Goal: Task Accomplishment & Management: Use online tool/utility

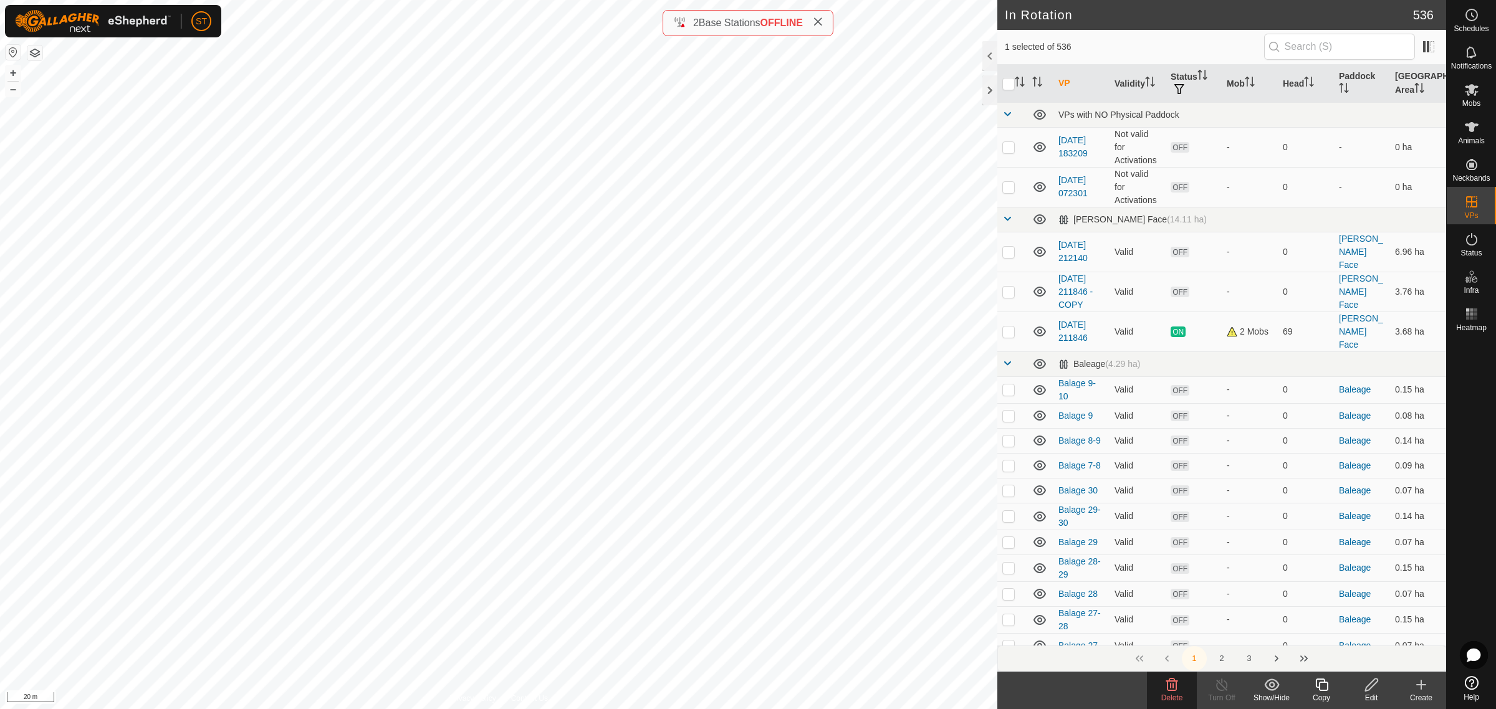
click at [1177, 692] on div "Delete" at bounding box center [1172, 697] width 50 height 11
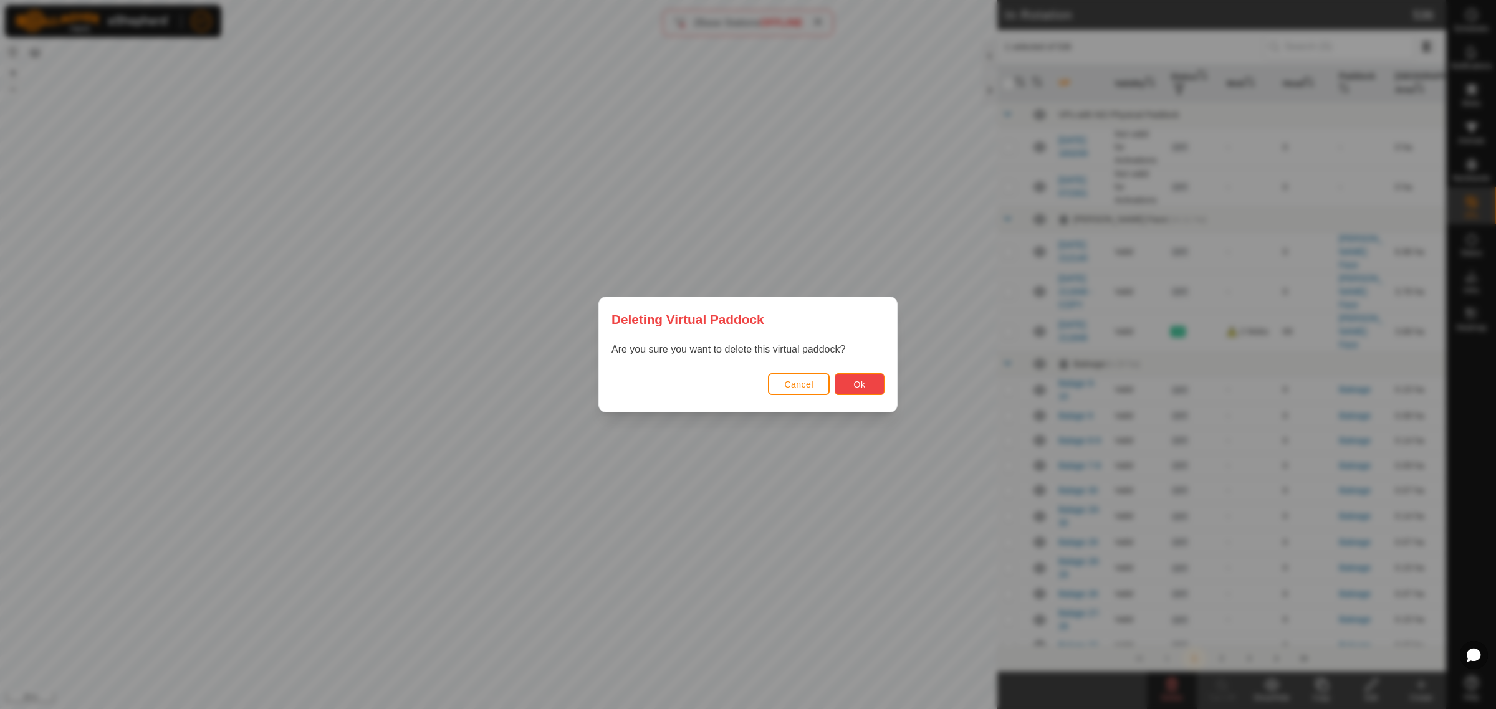
click at [854, 385] on span "Ok" at bounding box center [860, 385] width 12 height 10
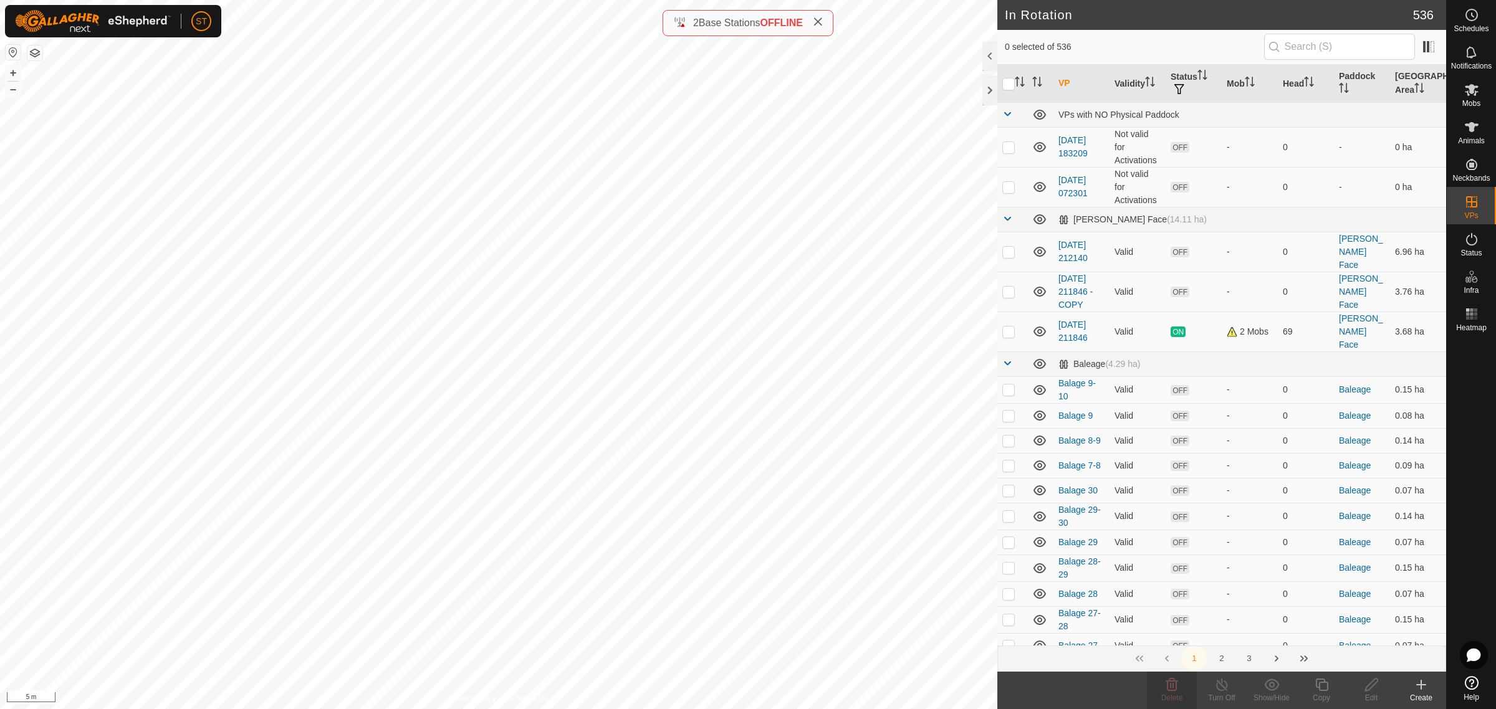
checkbox input "true"
click at [1419, 686] on icon at bounding box center [1421, 685] width 15 height 15
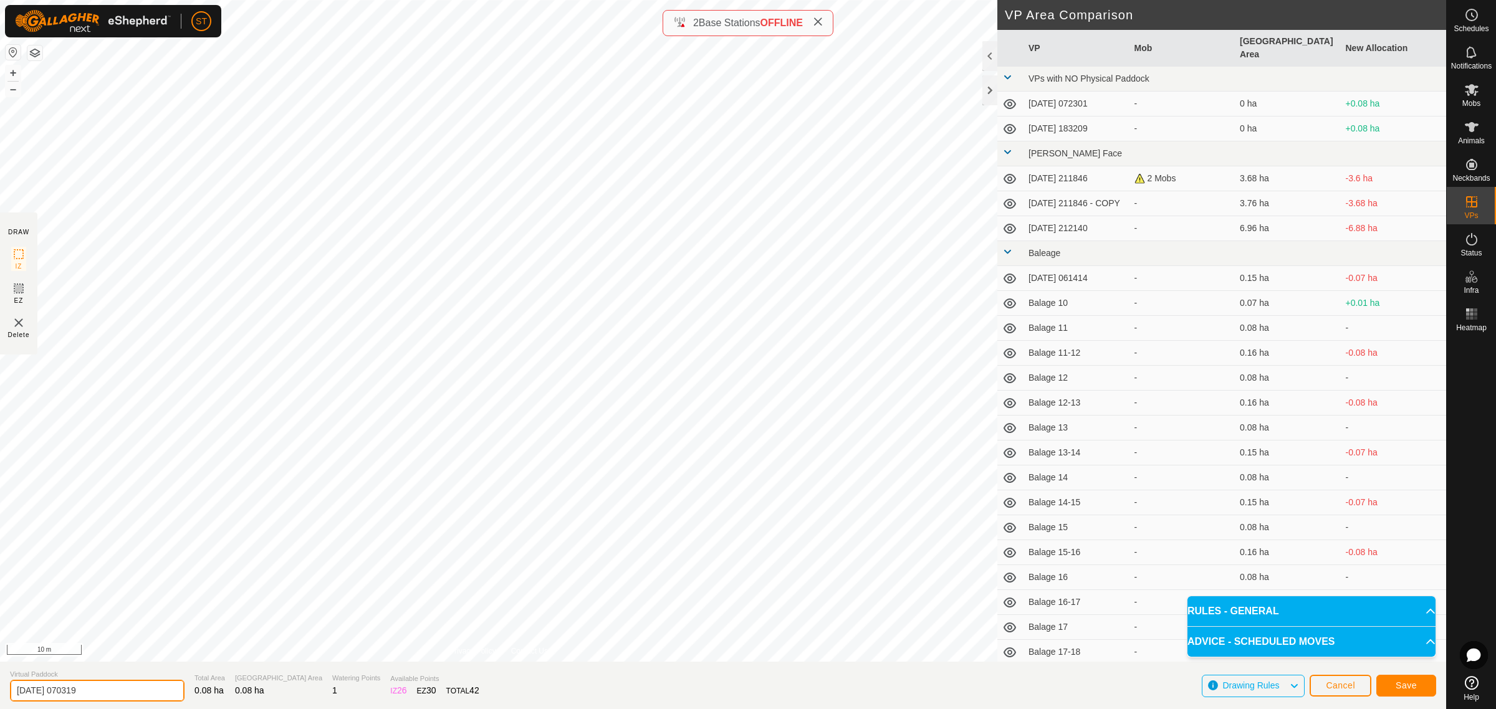
drag, startPoint x: 117, startPoint y: 692, endPoint x: -49, endPoint y: 679, distance: 166.3
click at [0, 679] on html "ST Schedules Notifications Mobs Animals Neckbands VPs Status Infra Heatmap Help…" at bounding box center [748, 354] width 1496 height 709
type input "Balage 31"
click at [1393, 689] on button "Save" at bounding box center [1406, 686] width 60 height 22
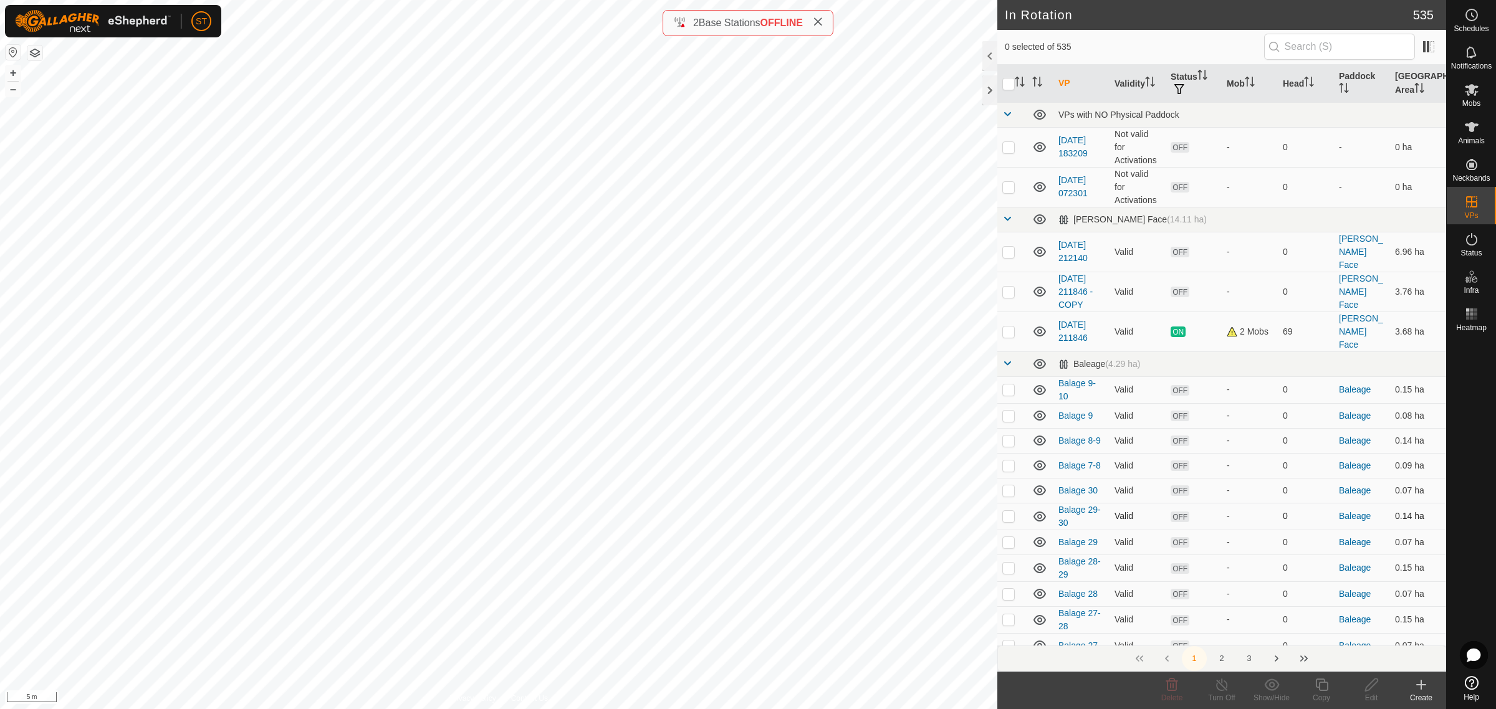
click at [1010, 511] on p-checkbox at bounding box center [1008, 516] width 12 height 10
checkbox input "false"
click at [1005, 486] on p-checkbox at bounding box center [1008, 491] width 12 height 10
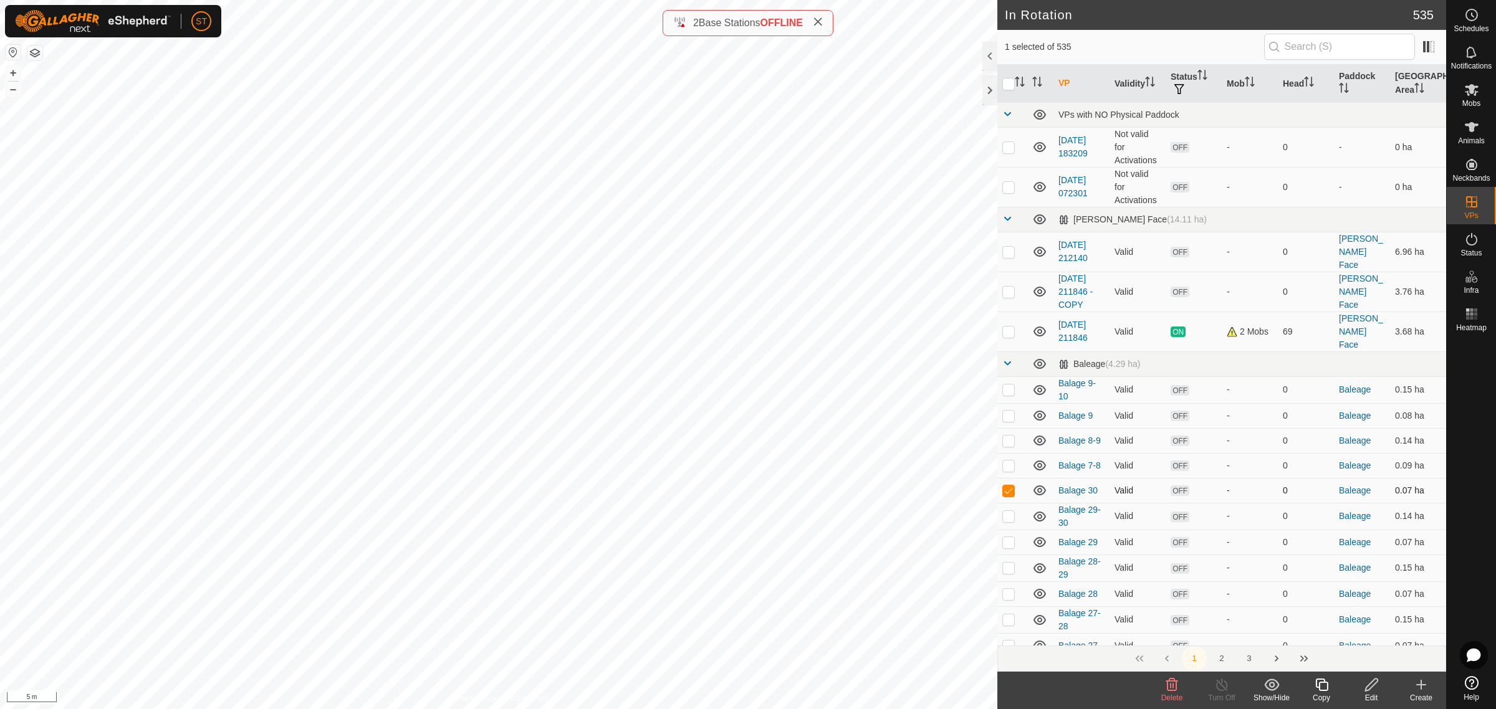
checkbox input "false"
click at [1419, 690] on icon at bounding box center [1421, 685] width 15 height 15
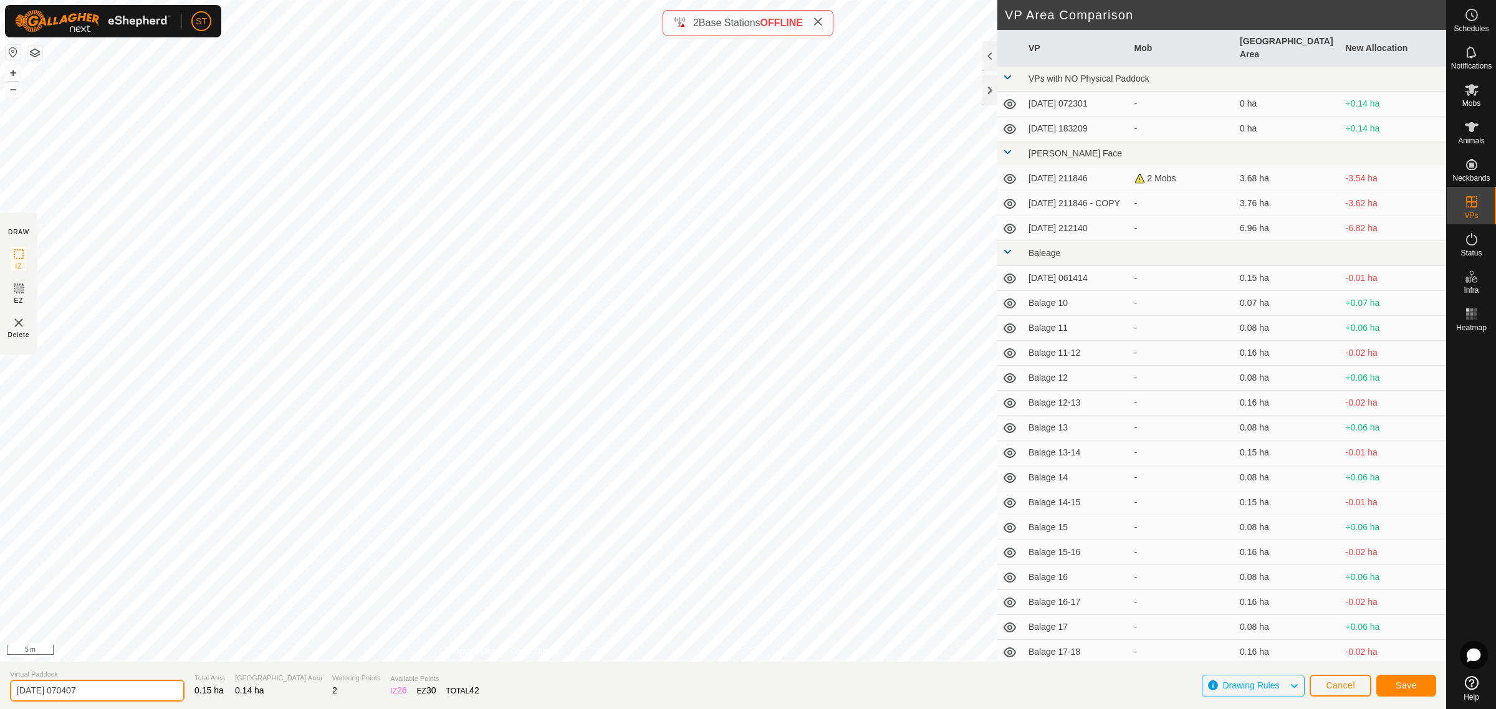
drag, startPoint x: 111, startPoint y: 689, endPoint x: -76, endPoint y: 683, distance: 187.1
click at [0, 683] on html "ST Schedules Notifications Mobs Animals Neckbands VPs Status Infra Heatmap Help…" at bounding box center [748, 354] width 1496 height 709
type input "Balage 30-31"
click at [1404, 691] on button "Save" at bounding box center [1406, 686] width 60 height 22
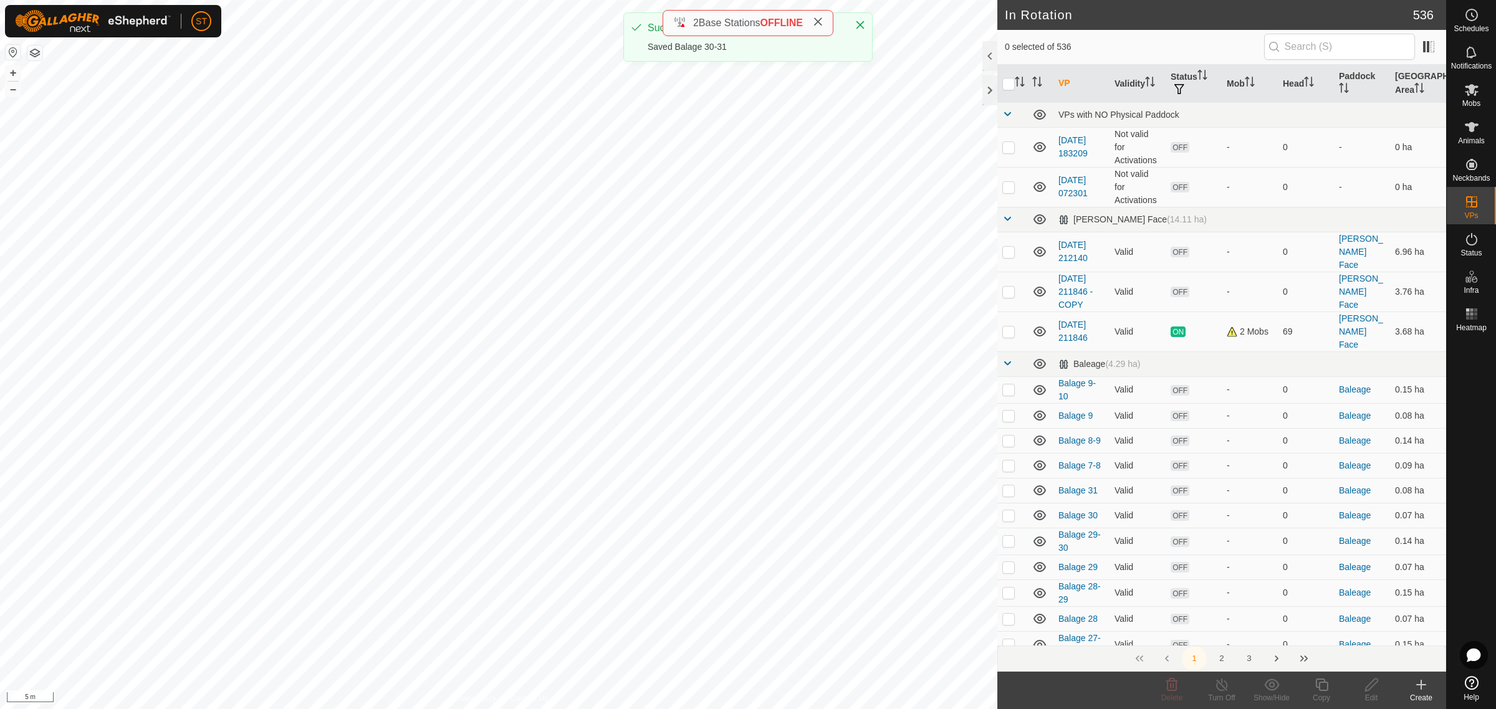
click at [1425, 686] on icon at bounding box center [1421, 685] width 15 height 15
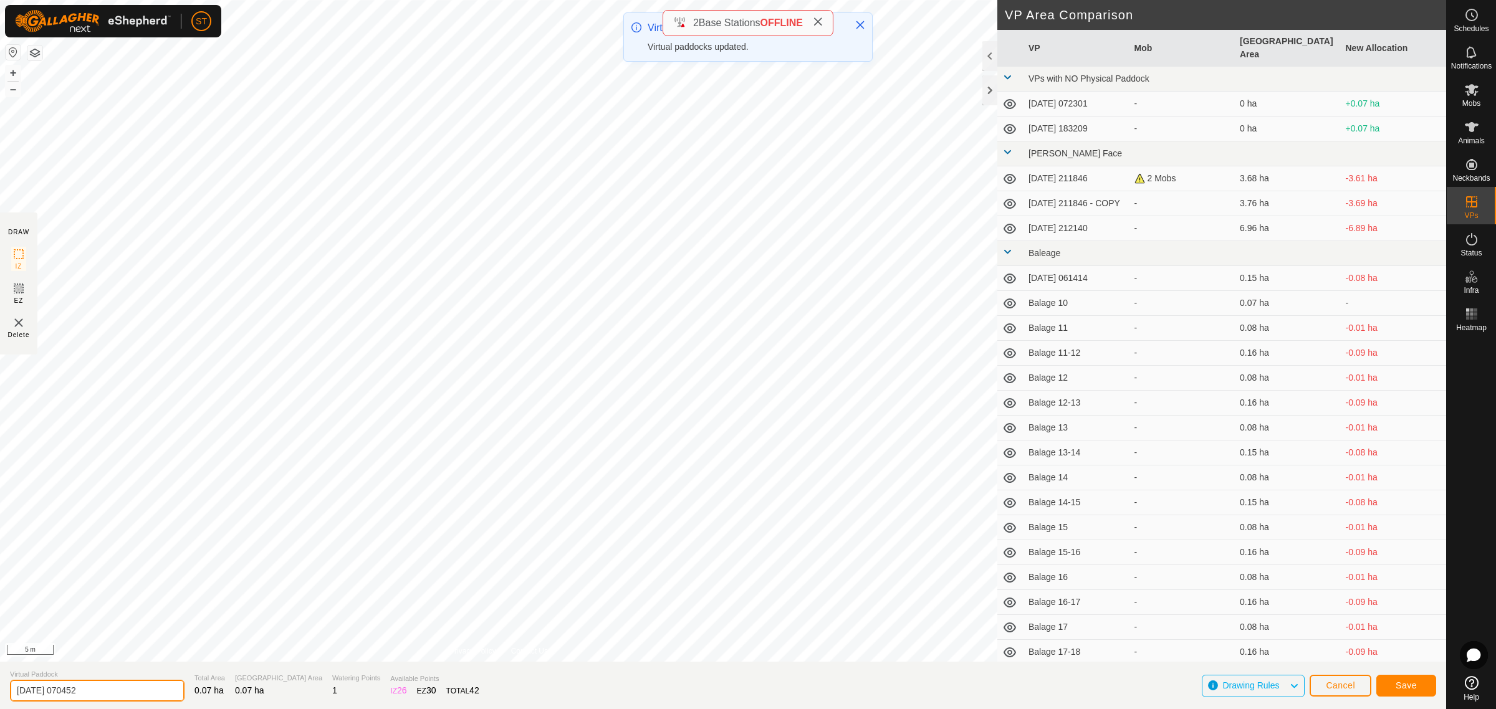
drag, startPoint x: 110, startPoint y: 687, endPoint x: -89, endPoint y: 668, distance: 199.8
click at [0, 668] on html "ST Schedules Notifications Mobs Animals Neckbands VPs Status Infra Heatmap Help…" at bounding box center [748, 354] width 1496 height 709
type input "Balage 32"
drag, startPoint x: 125, startPoint y: 679, endPoint x: -23, endPoint y: 674, distance: 147.8
click at [0, 674] on html "ST Schedules Notifications Mobs Animals Neckbands VPs Status Infra Heatmap Help…" at bounding box center [748, 354] width 1496 height 709
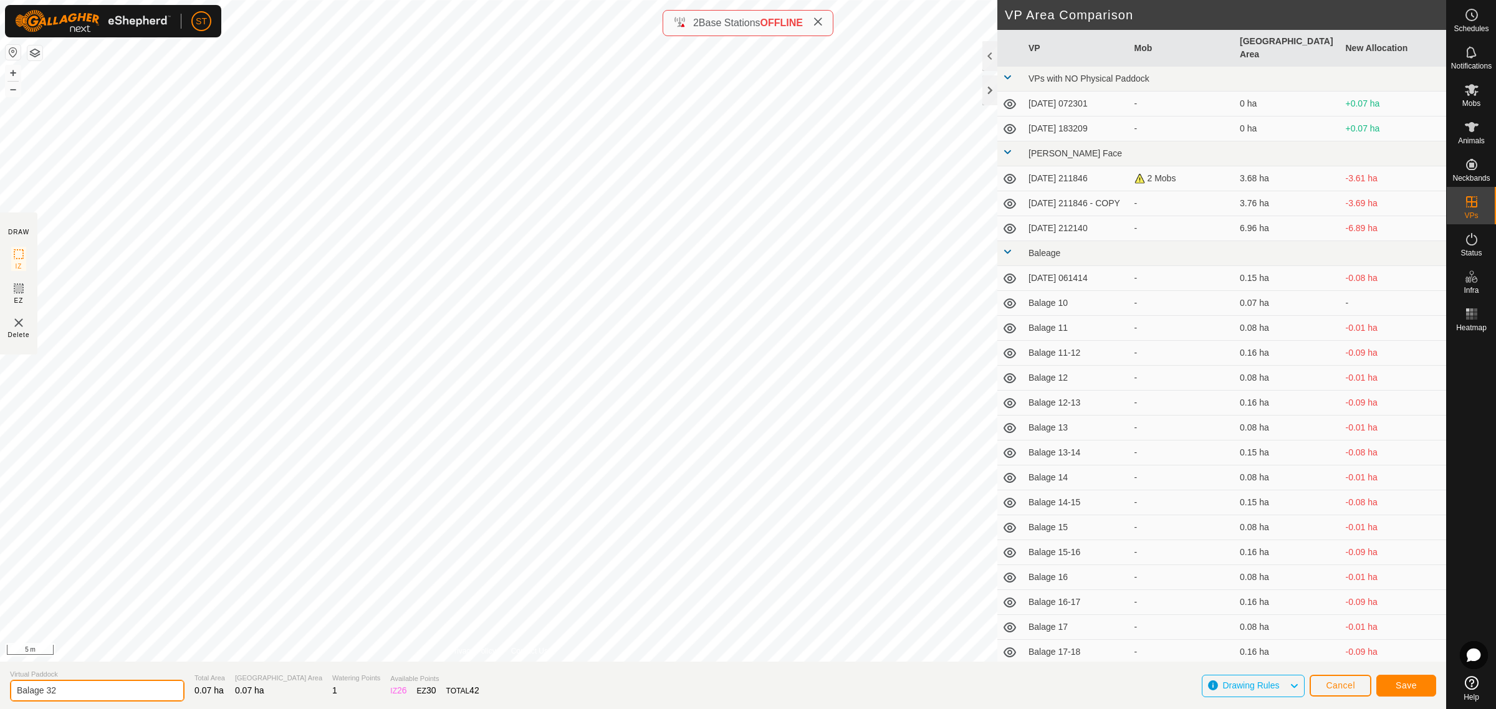
drag, startPoint x: 98, startPoint y: 693, endPoint x: -62, endPoint y: 677, distance: 161.6
click at [0, 677] on html "ST Schedules Notifications Mobs Animals Neckbands VPs Status Infra Heatmap Help…" at bounding box center [748, 354] width 1496 height 709
click at [1406, 687] on span "Save" at bounding box center [1406, 686] width 21 height 10
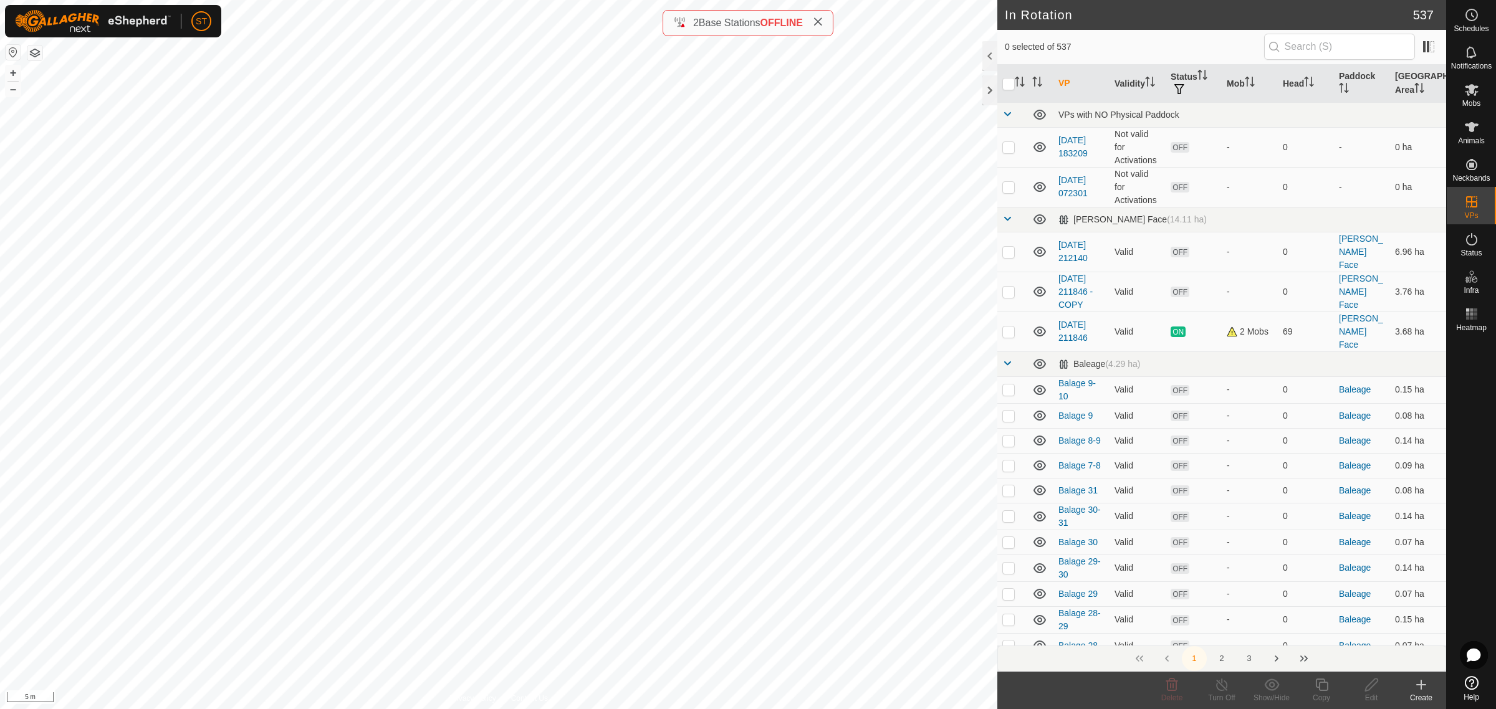
click at [1419, 691] on icon at bounding box center [1421, 685] width 15 height 15
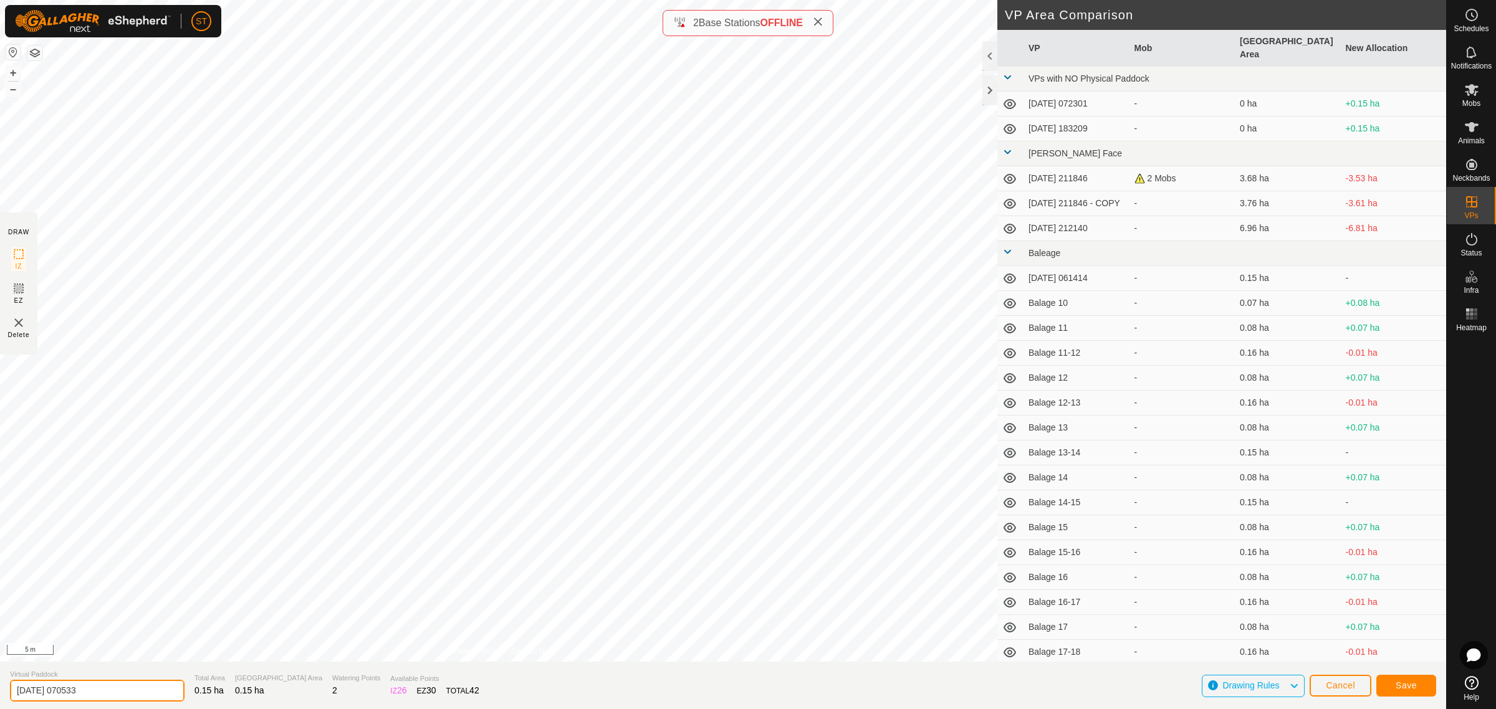
drag, startPoint x: 100, startPoint y: 689, endPoint x: 1, endPoint y: 686, distance: 99.2
click at [1, 686] on section "Virtual Paddock [DATE] 070533 Total Area 0.15 ha Grazing Area 0.15 ha Watering …" at bounding box center [723, 685] width 1446 height 47
paste input "Balage 32"
type input "Balage 31-32"
click at [1401, 684] on span "Save" at bounding box center [1406, 686] width 21 height 10
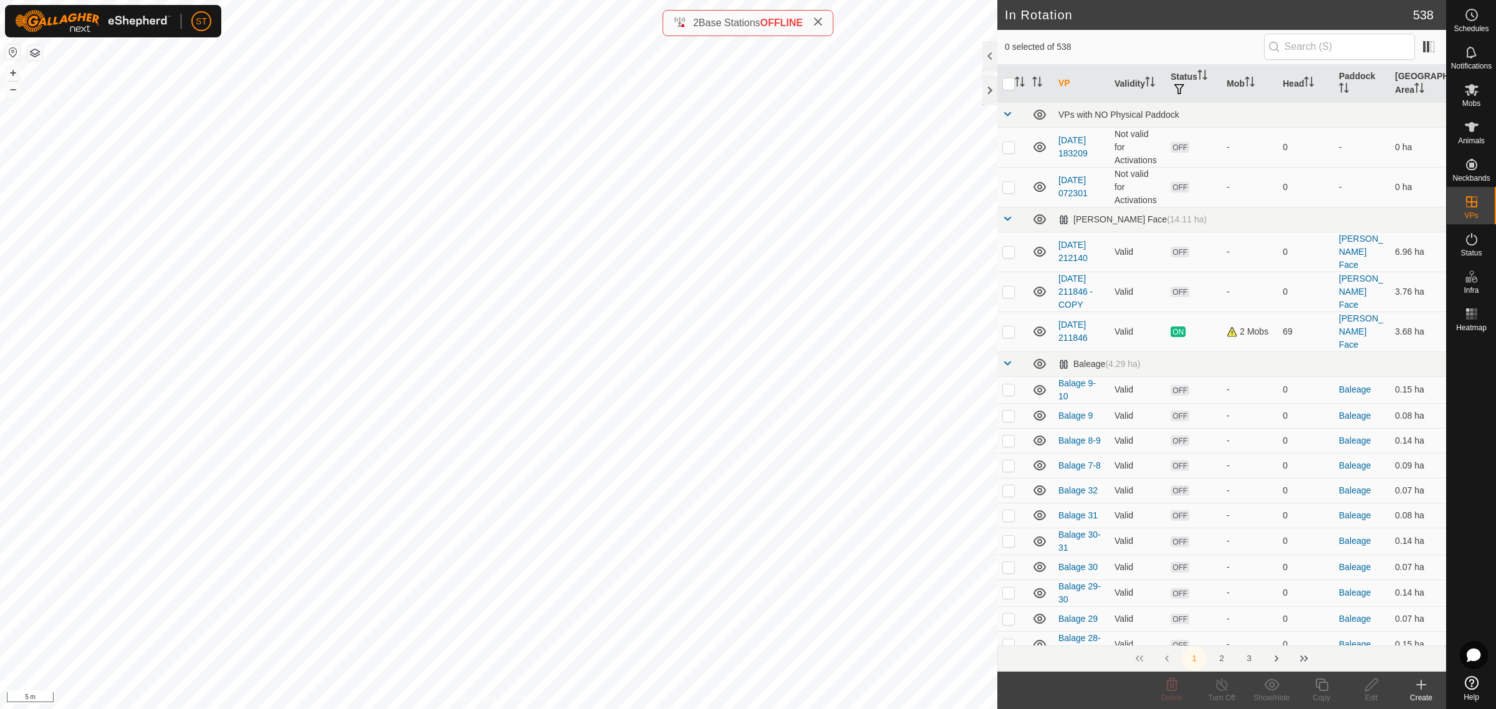
click at [1425, 685] on icon at bounding box center [1421, 685] width 9 height 0
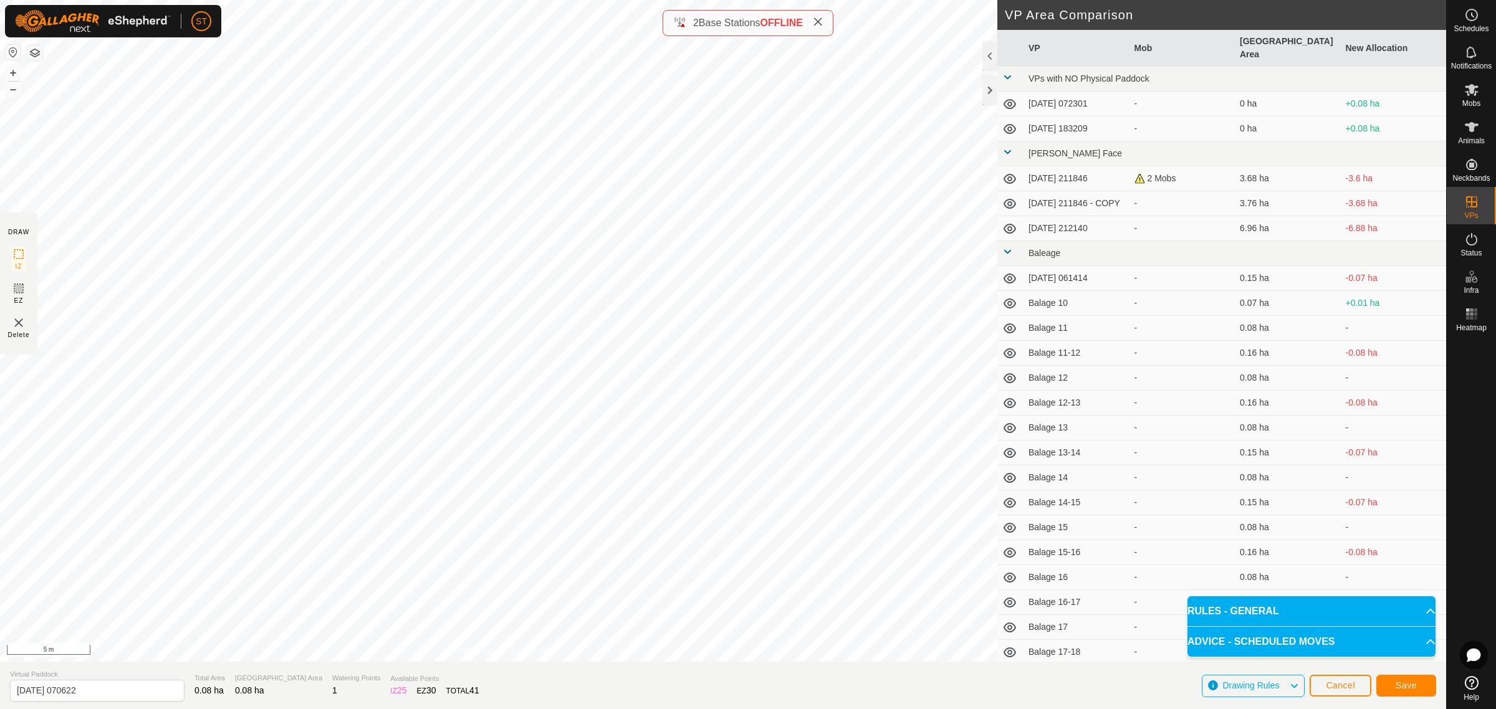
click at [1002, 408] on div "DRAW IZ EZ Delete Privacy Policy Contact Us + – ⇧ i 5 m VP Area Comparison VP M…" at bounding box center [723, 331] width 1446 height 662
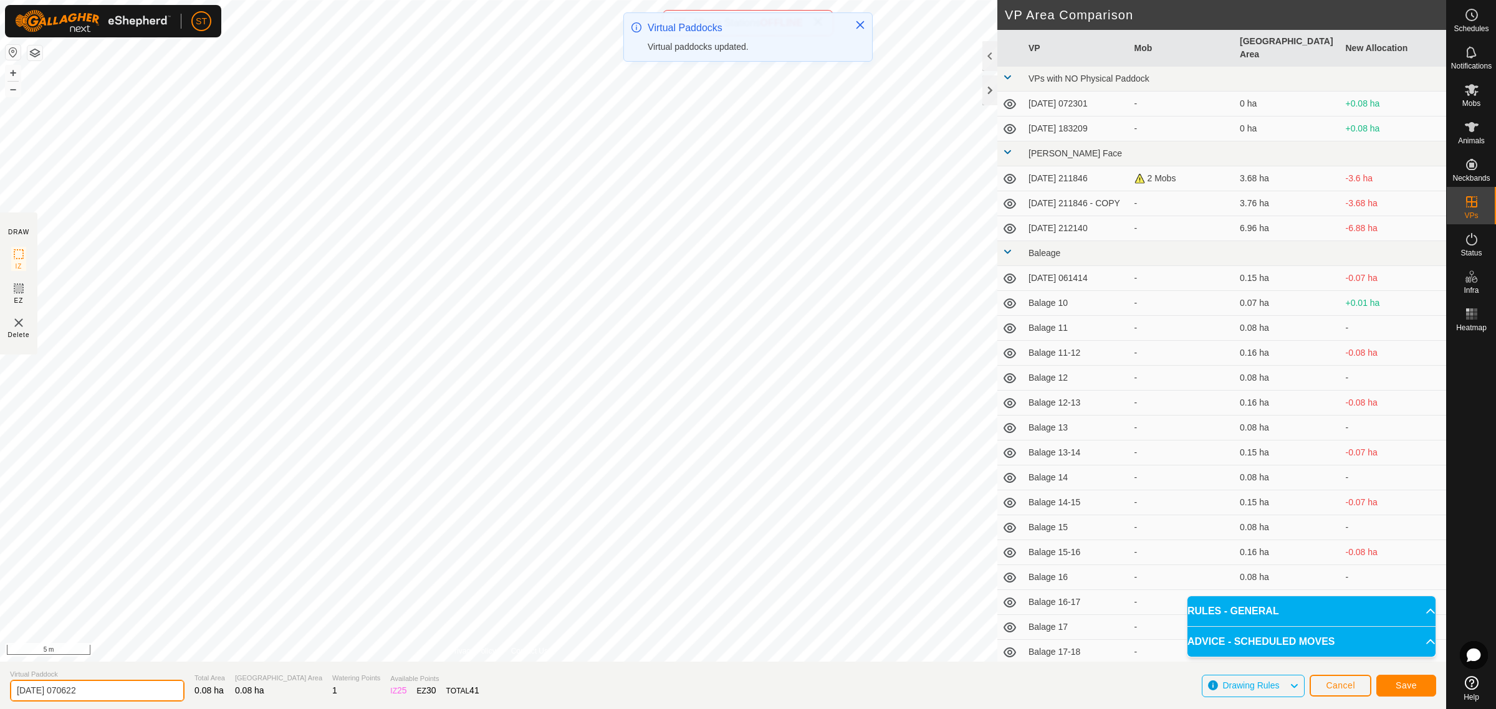
drag, startPoint x: 106, startPoint y: 692, endPoint x: -40, endPoint y: 687, distance: 145.9
click at [0, 687] on html "ST Schedules Notifications Mobs Animals Neckbands VPs Status Infra Heatmap Help…" at bounding box center [748, 354] width 1496 height 709
paste input "Balage 3"
type input "Balage 33"
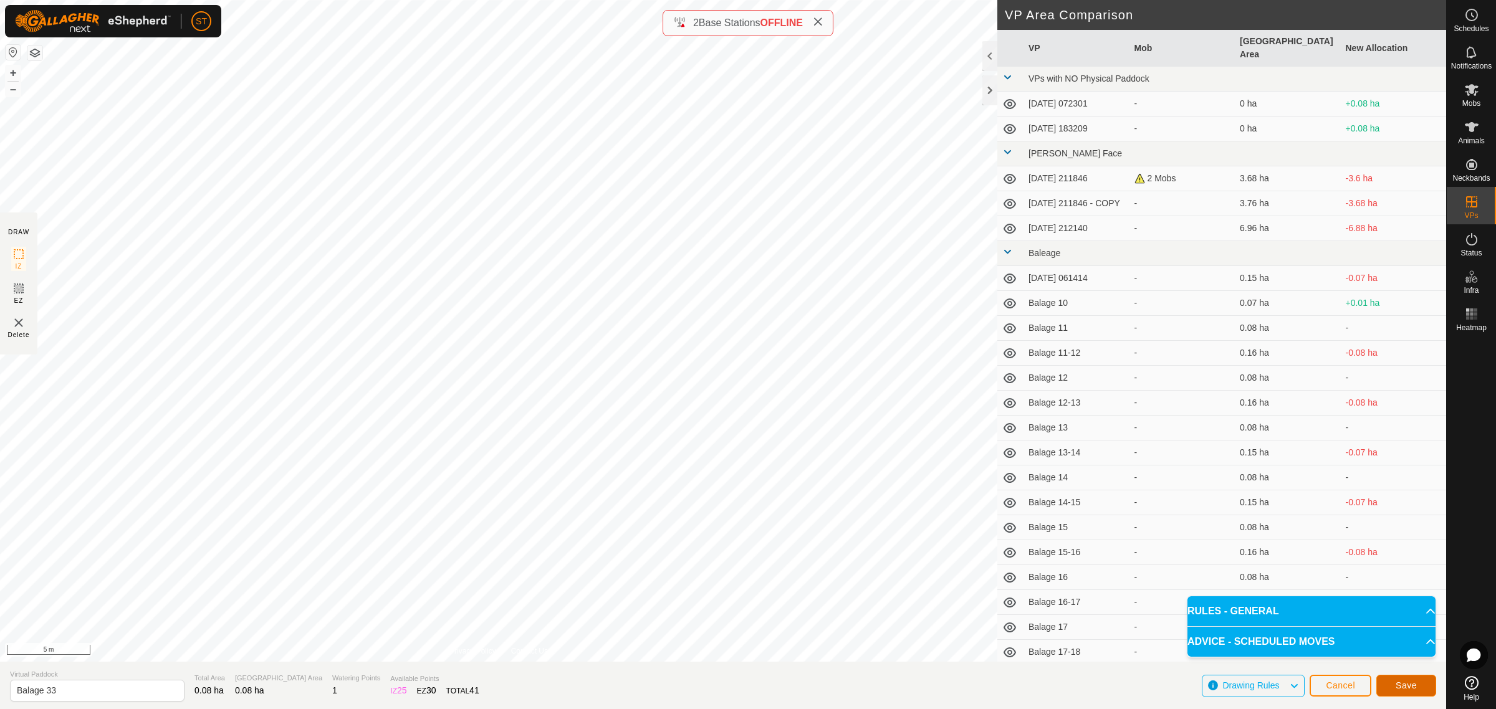
click at [1393, 681] on button "Save" at bounding box center [1406, 686] width 60 height 22
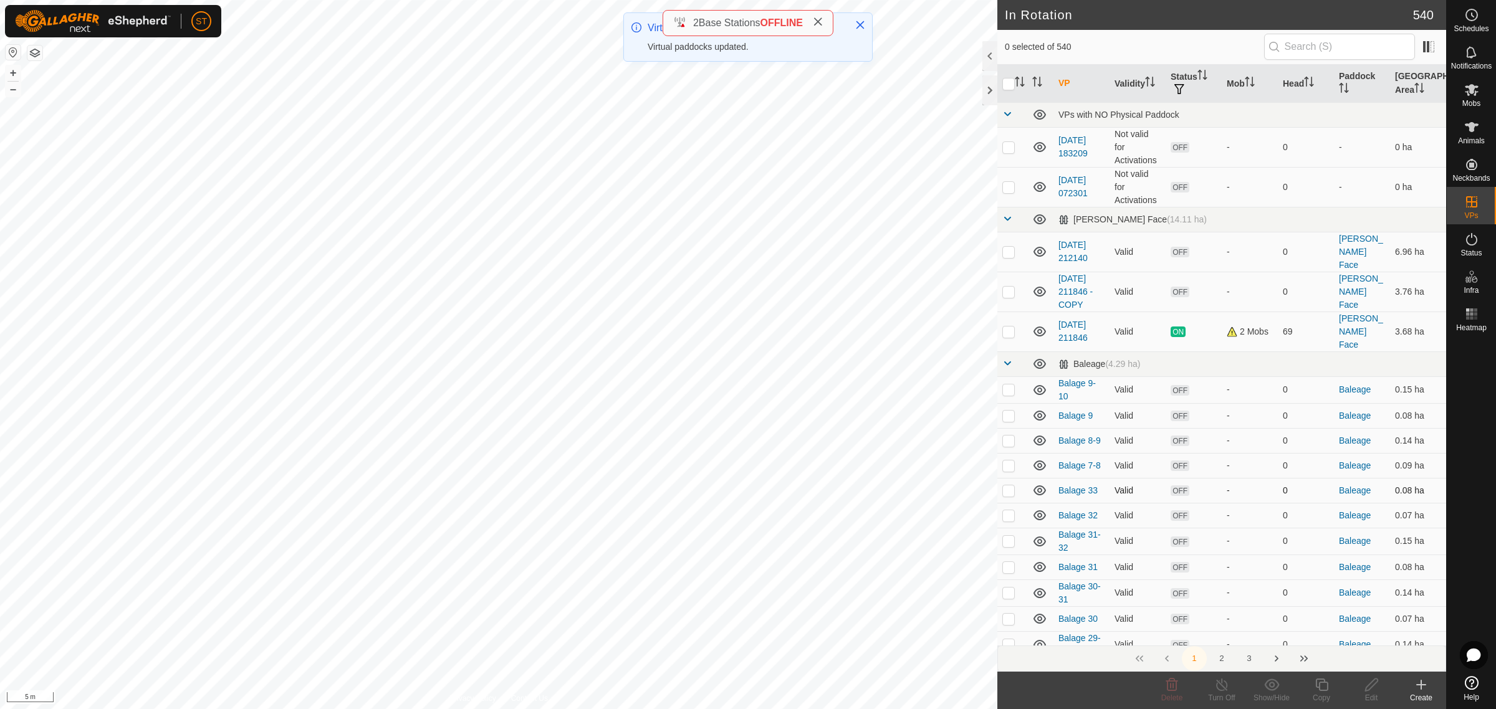
click at [1007, 486] on p-checkbox at bounding box center [1008, 491] width 12 height 10
click at [1002, 486] on p-checkbox at bounding box center [1008, 491] width 12 height 10
checkbox input "false"
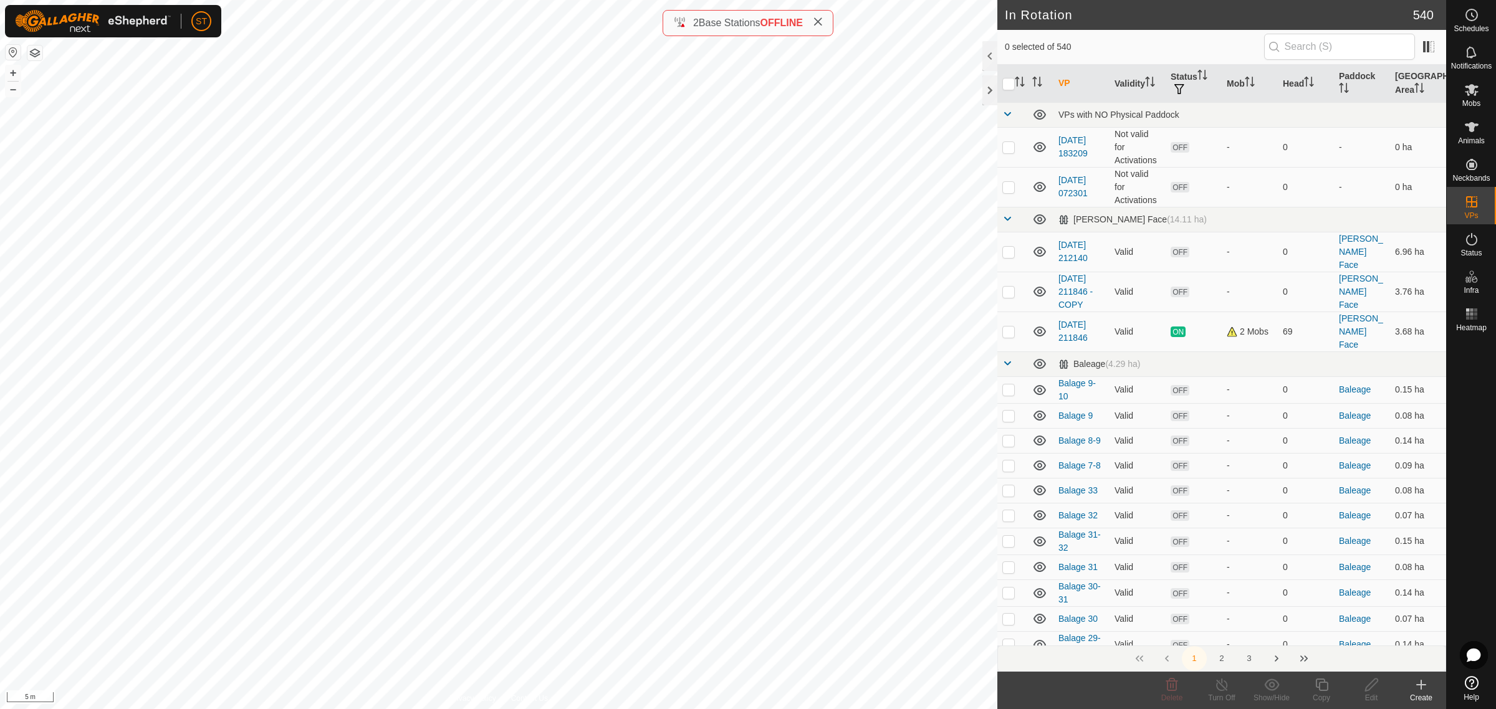
click at [1417, 689] on icon at bounding box center [1421, 685] width 15 height 15
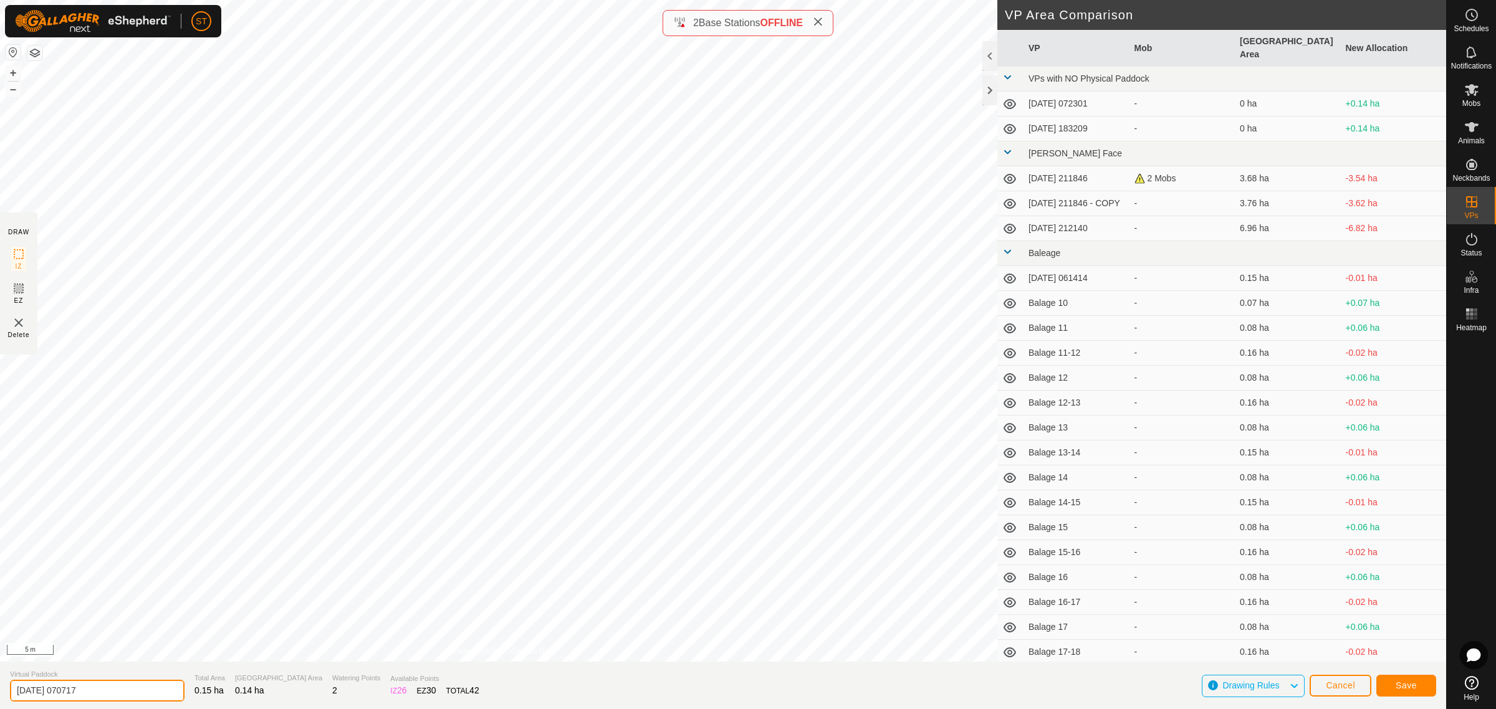
drag, startPoint x: 110, startPoint y: 691, endPoint x: -34, endPoint y: 693, distance: 144.0
click at [0, 693] on html "ST Schedules Notifications Mobs Animals Neckbands VPs Status Infra Heatmap Help…" at bounding box center [748, 354] width 1496 height 709
paste input "Balage 32"
type input "Balage 32-33"
click at [1397, 687] on span "Save" at bounding box center [1406, 686] width 21 height 10
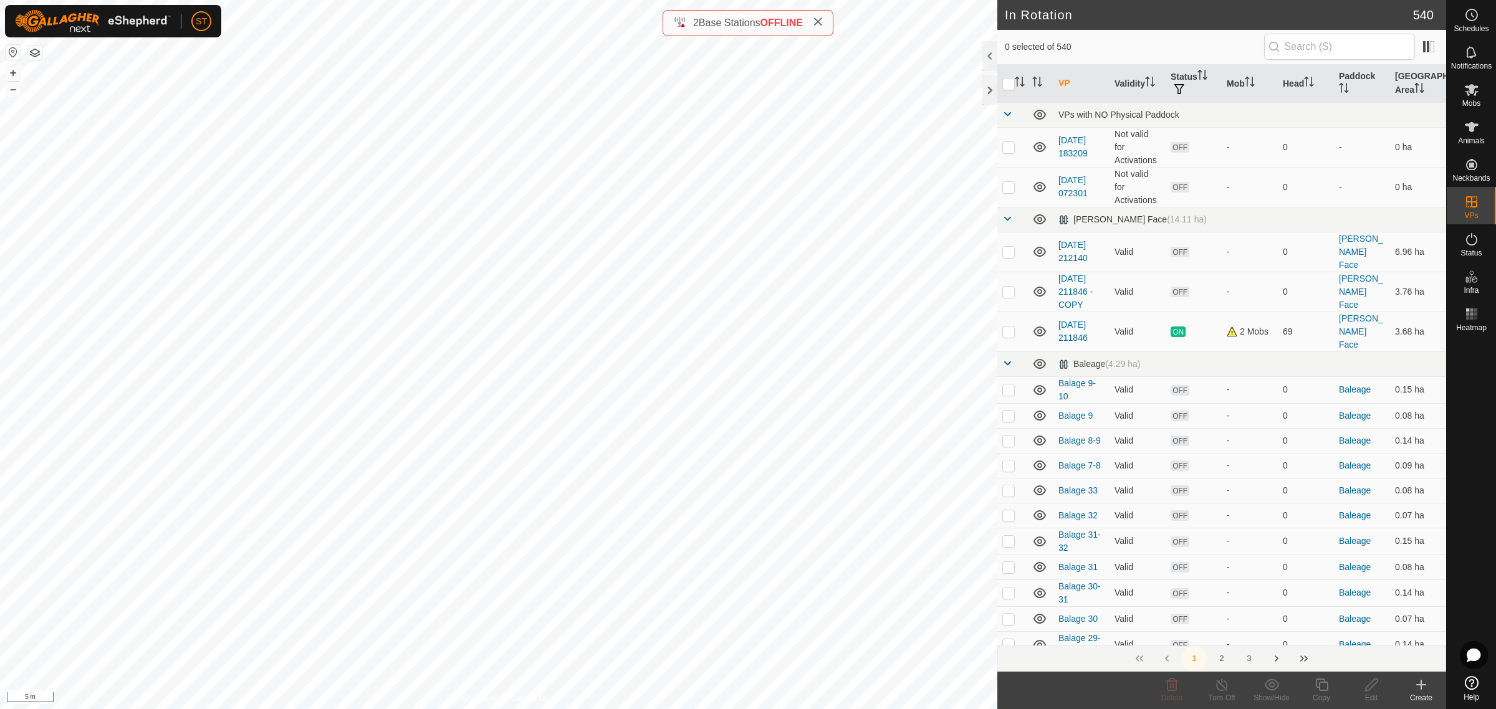
click at [1418, 689] on icon at bounding box center [1421, 685] width 15 height 15
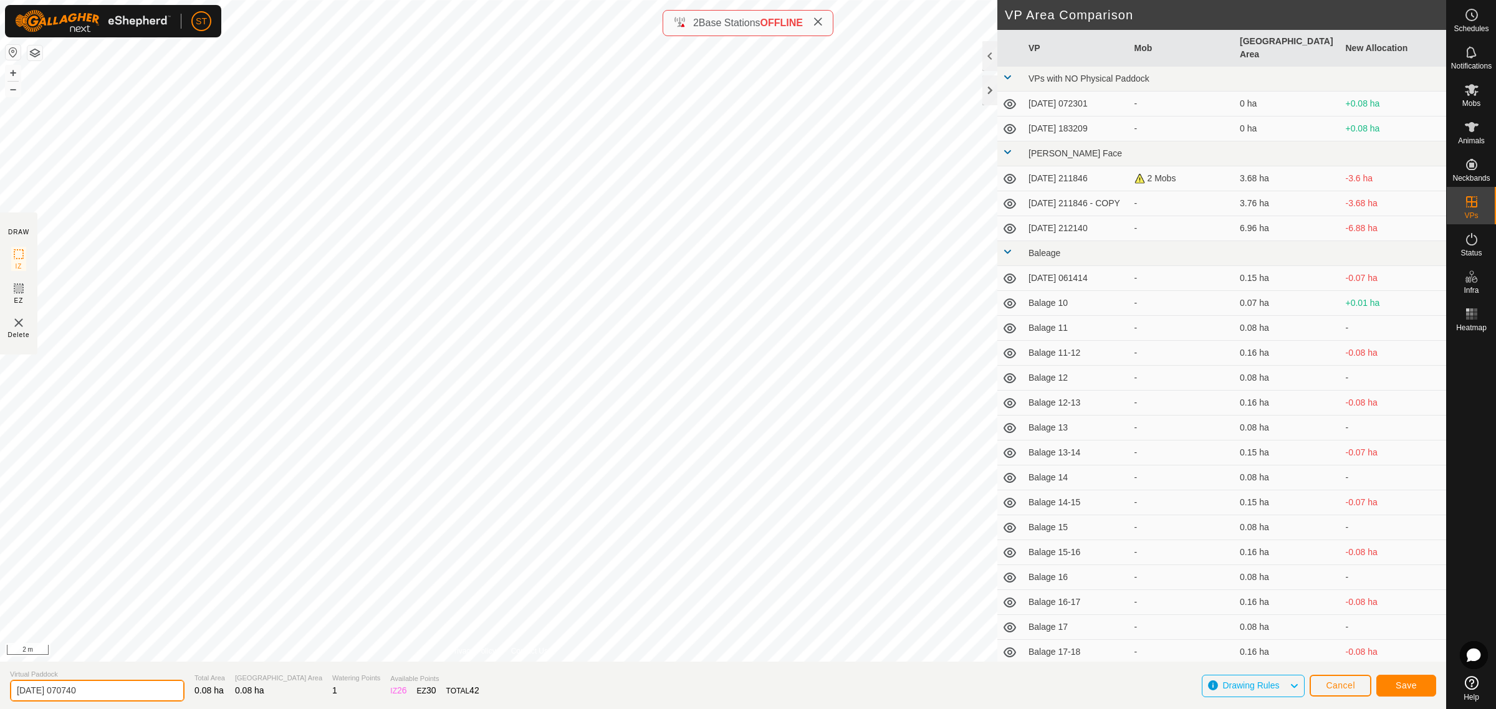
drag, startPoint x: 110, startPoint y: 695, endPoint x: -49, endPoint y: 699, distance: 159.0
click at [0, 699] on html "ST Schedules Notifications Mobs Animals Neckbands VPs Status Infra Heatmap Help…" at bounding box center [748, 354] width 1496 height 709
paste input "Balage 32"
type input "Balage 34"
click at [1413, 687] on span "Save" at bounding box center [1406, 686] width 21 height 10
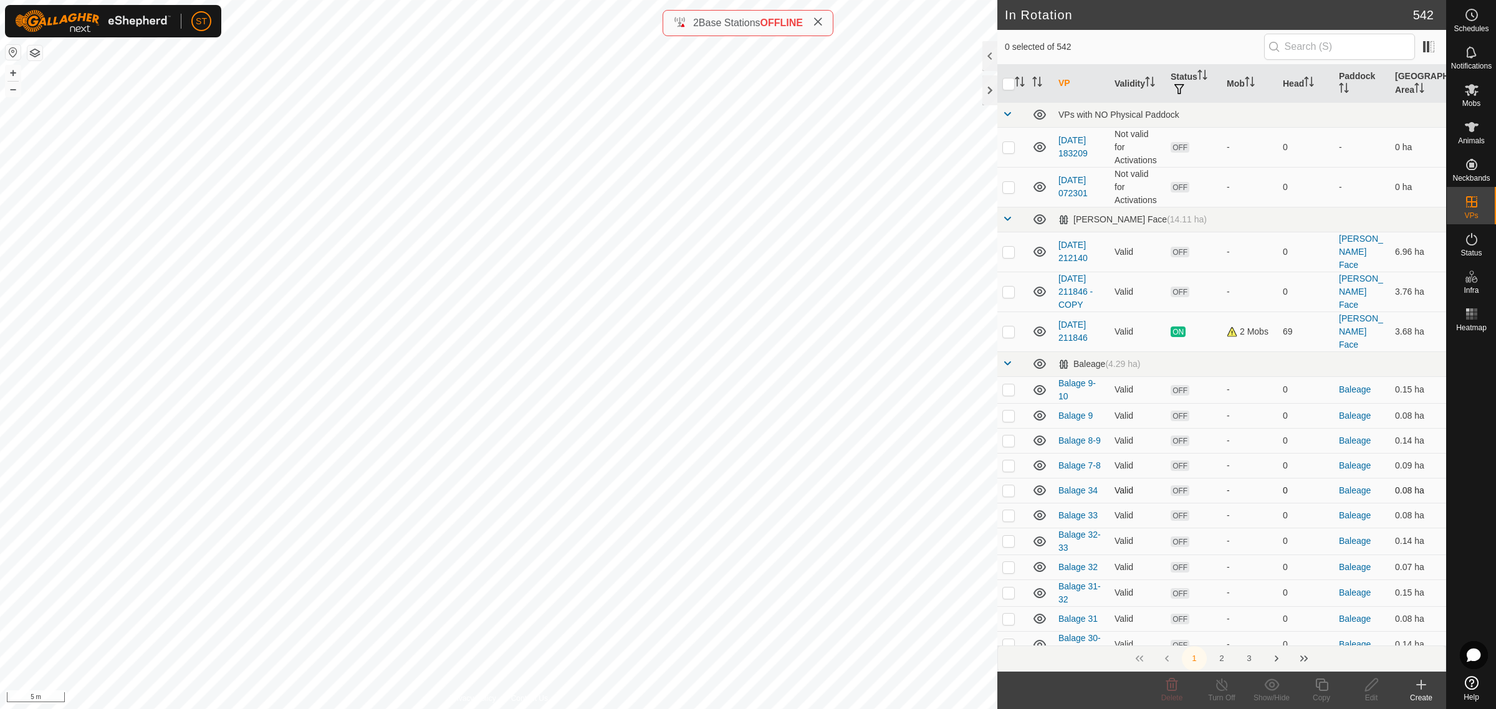
click at [1008, 486] on p-checkbox at bounding box center [1008, 491] width 12 height 10
checkbox input "false"
click at [1427, 691] on icon at bounding box center [1421, 685] width 15 height 15
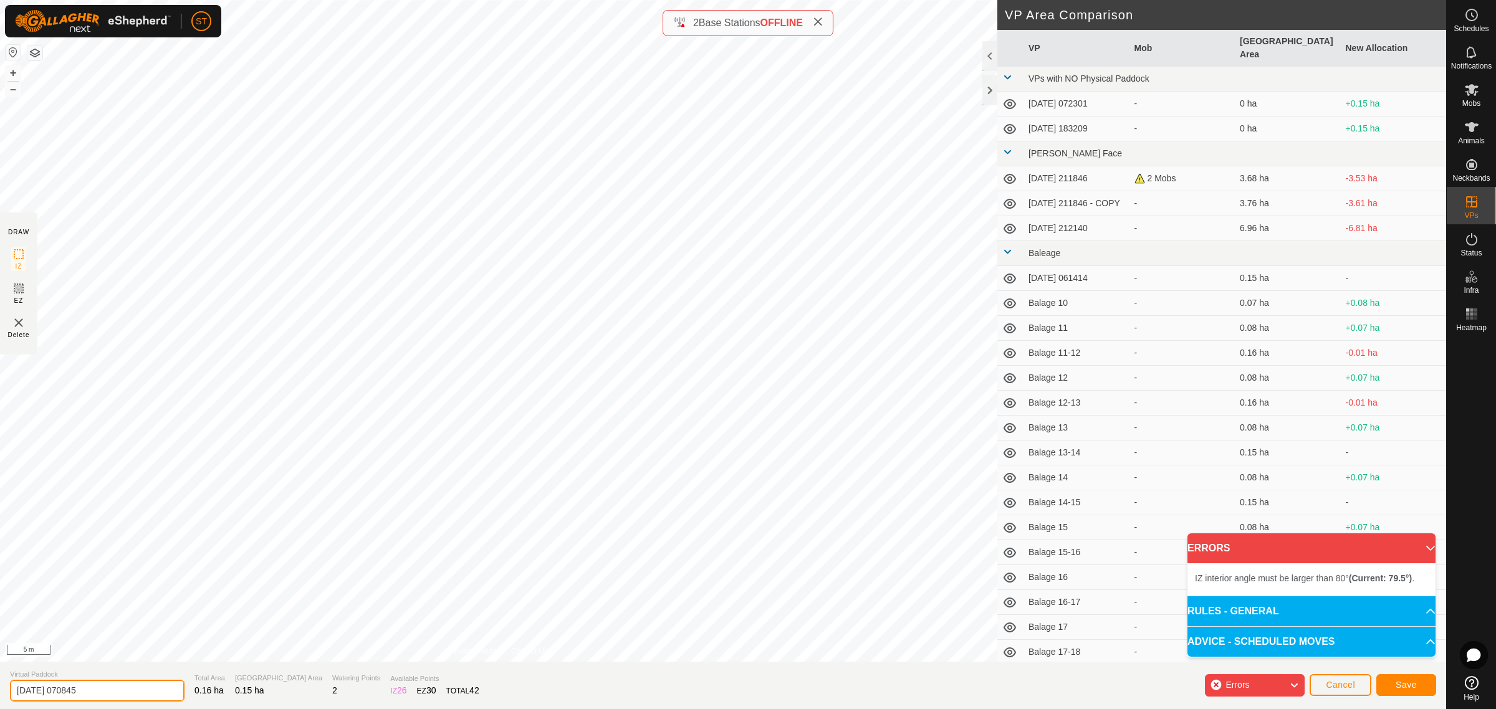
drag, startPoint x: 107, startPoint y: 692, endPoint x: -34, endPoint y: 692, distance: 141.5
click at [0, 692] on html "ST Schedules Notifications Mobs Animals Neckbands VPs Status Infra Heatmap Help…" at bounding box center [748, 354] width 1496 height 709
paste input "Balage 32"
type input "Balage 33-34"
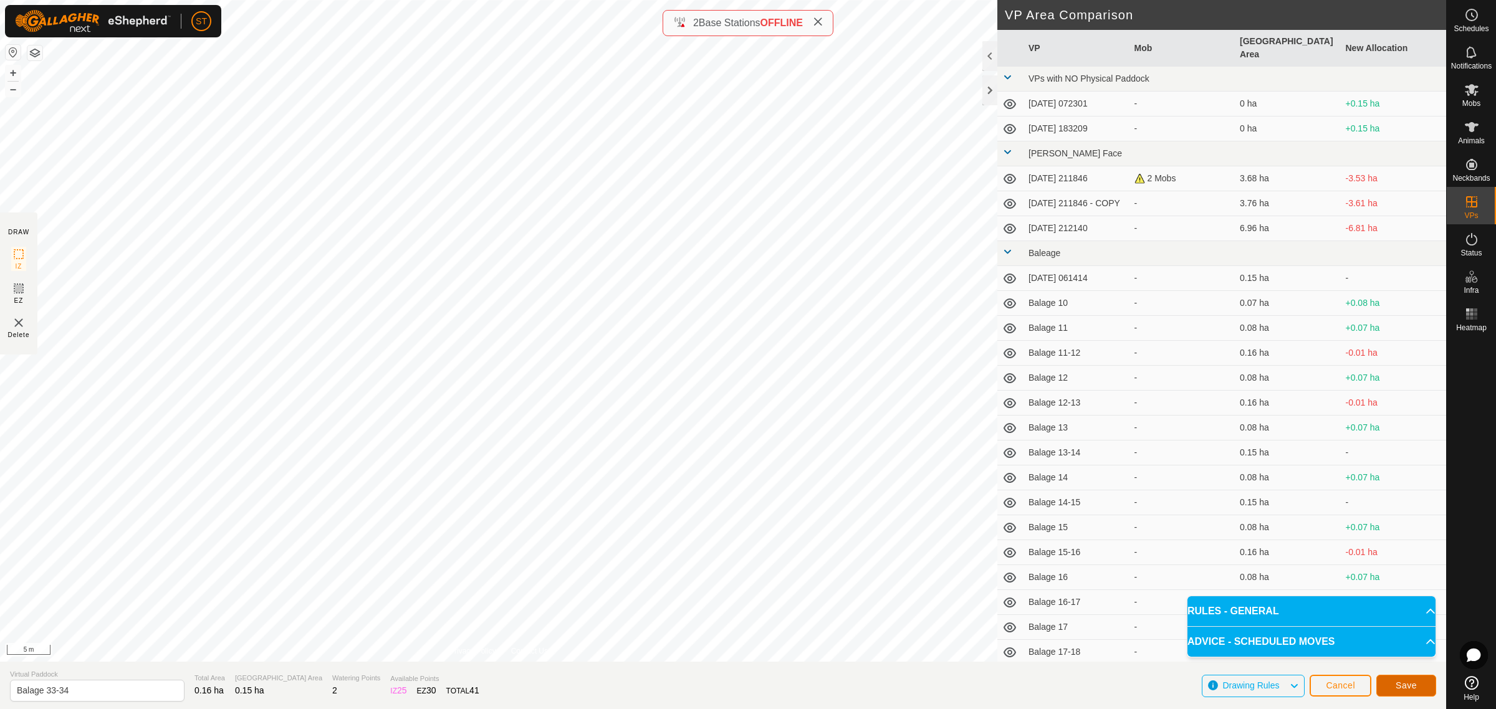
click at [1402, 682] on span "Save" at bounding box center [1406, 686] width 21 height 10
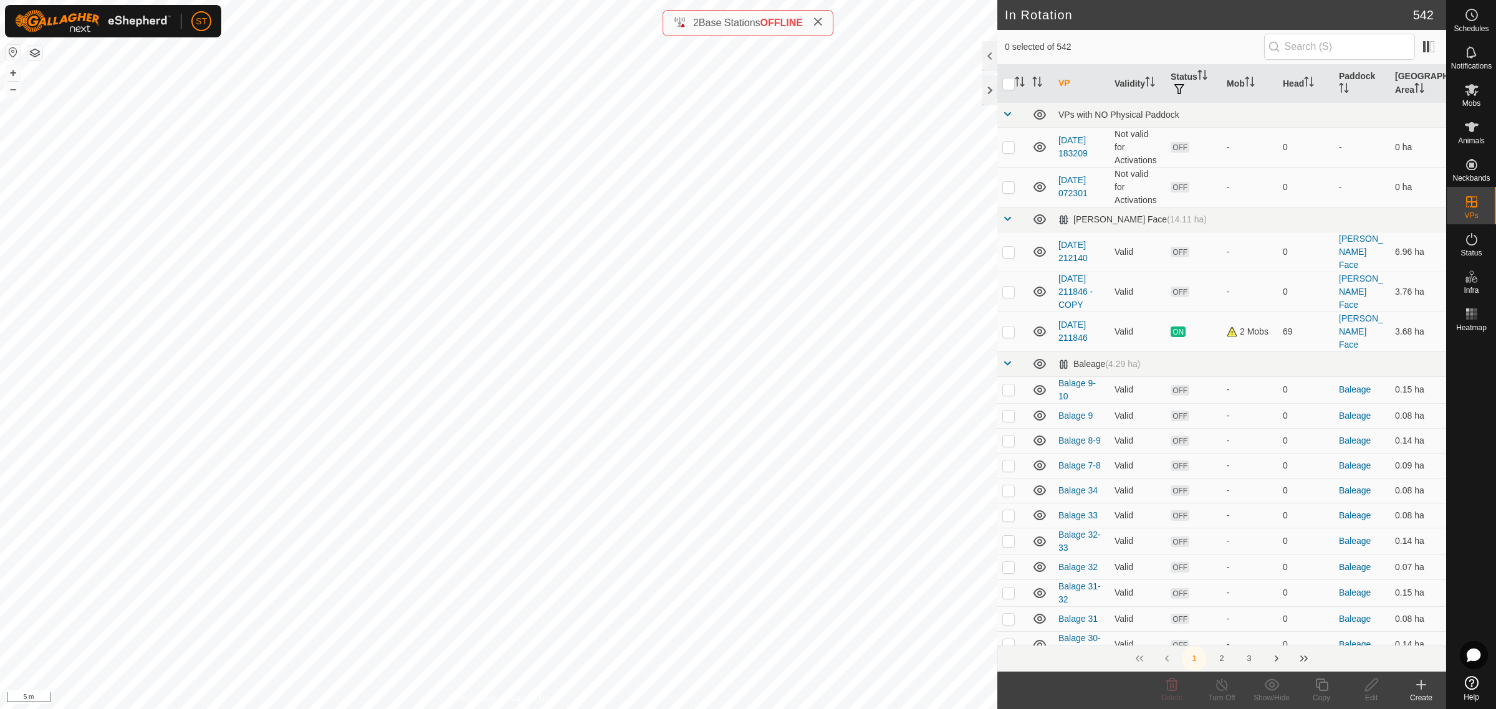
click at [1422, 686] on icon at bounding box center [1421, 685] width 15 height 15
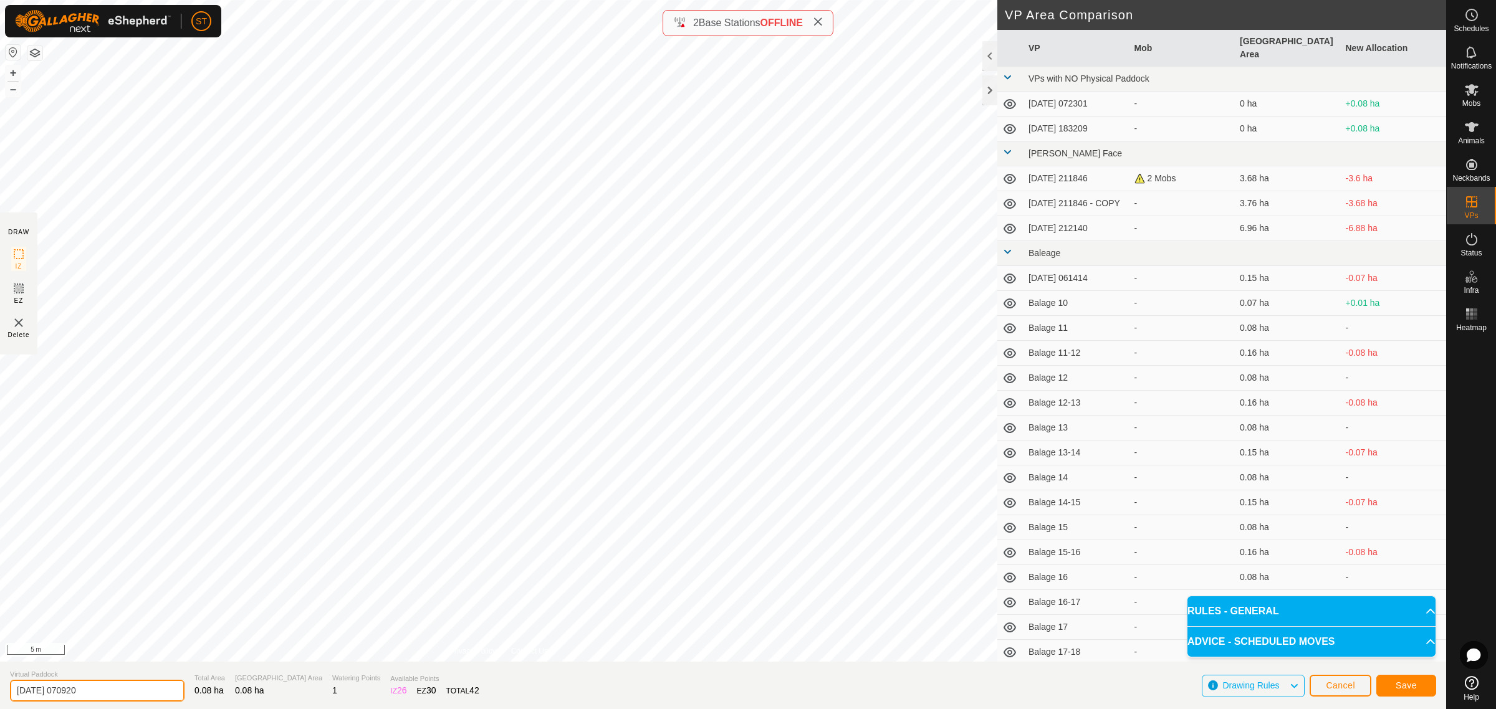
drag, startPoint x: 95, startPoint y: 691, endPoint x: -36, endPoint y: 689, distance: 130.3
click at [0, 689] on html "ST Schedules Notifications Mobs Animals Neckbands VPs Status Infra Heatmap Help…" at bounding box center [748, 354] width 1496 height 709
paste input "Balage 32"
type input "Balage 35"
click at [1398, 689] on span "Save" at bounding box center [1406, 686] width 21 height 10
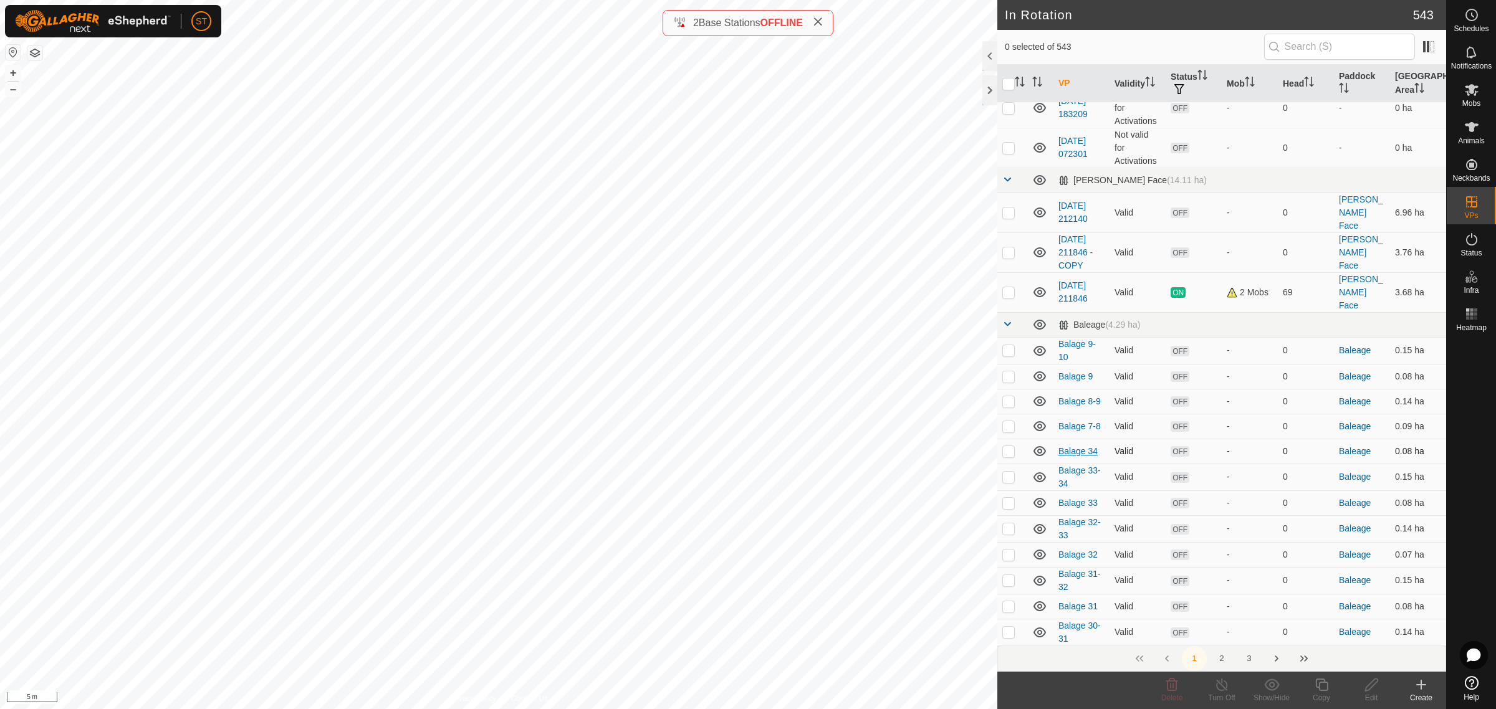
scroll to position [78, 0]
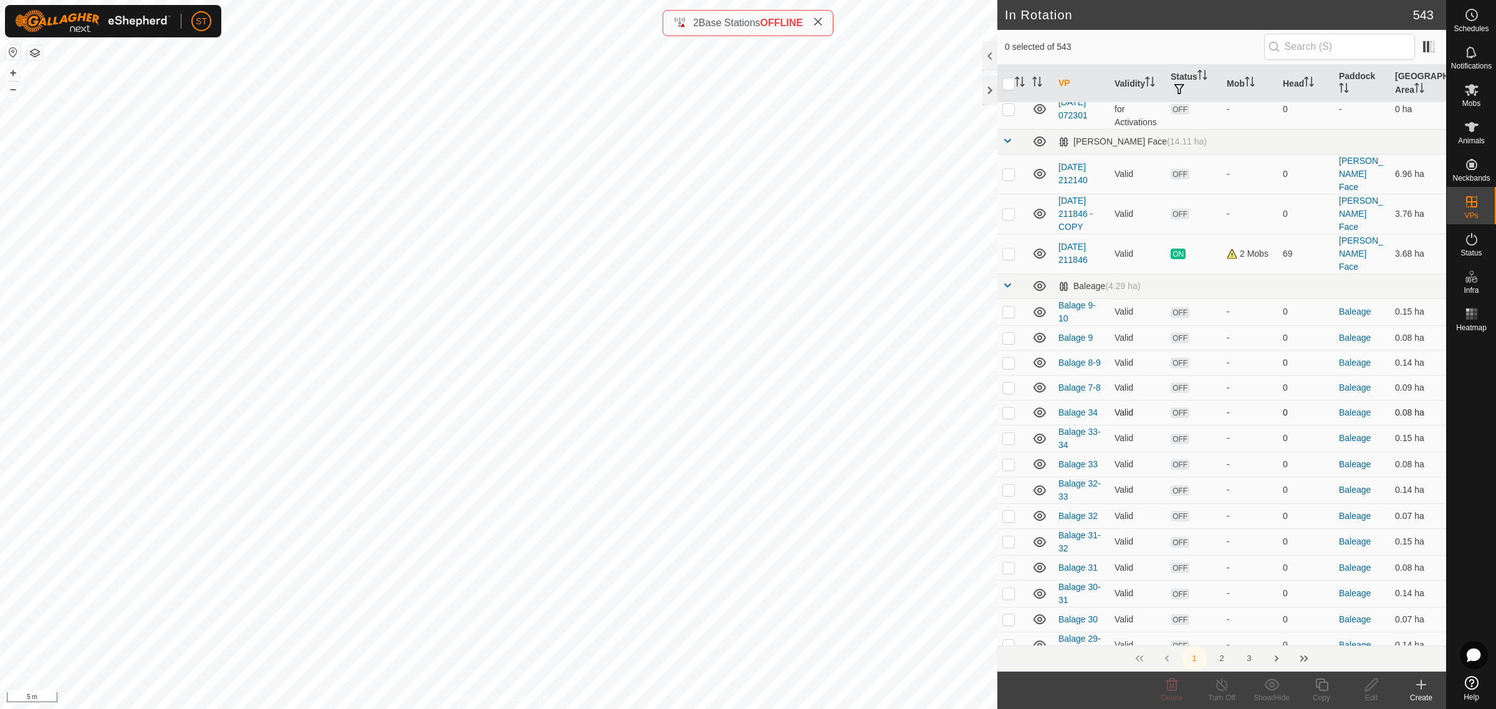
click at [1008, 408] on p-checkbox at bounding box center [1008, 413] width 12 height 10
checkbox input "false"
click at [1005, 433] on p-checkbox at bounding box center [1008, 438] width 12 height 10
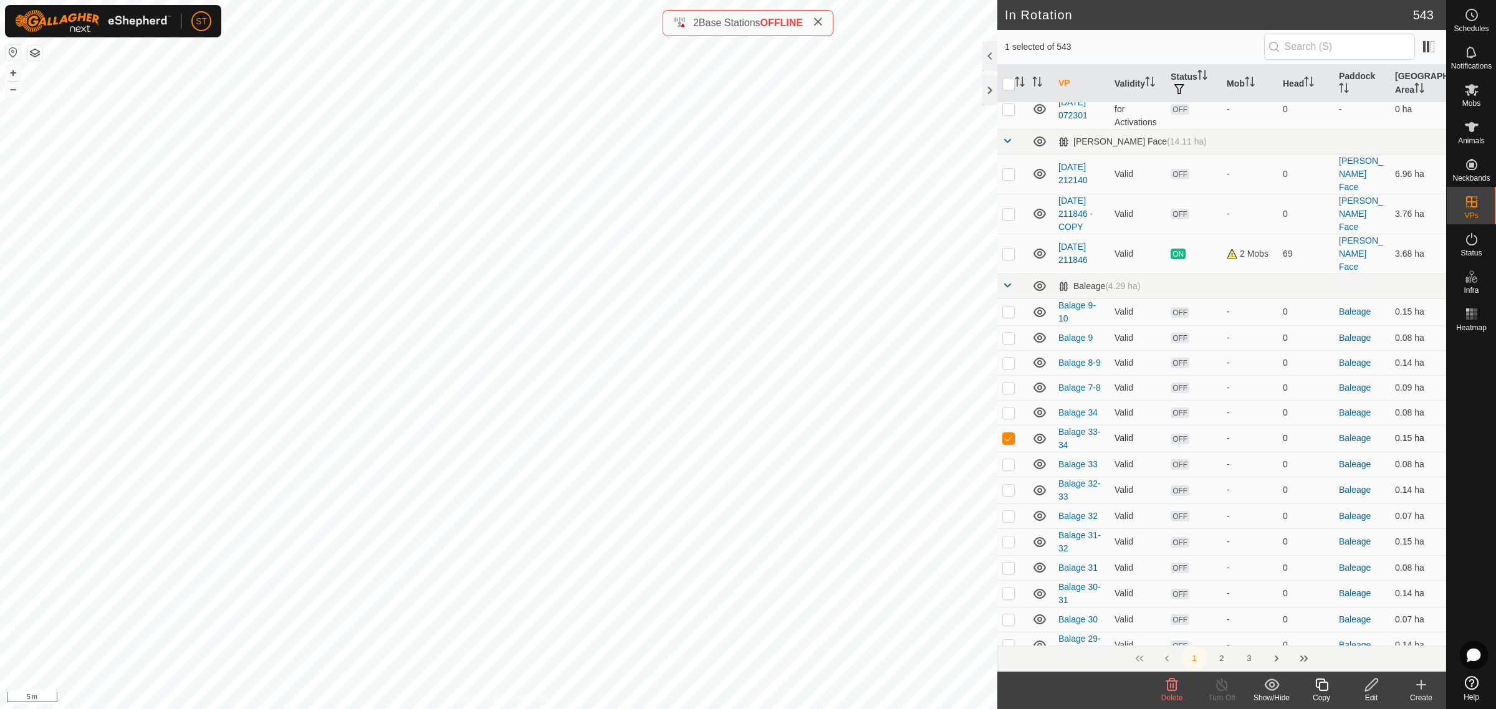
checkbox input "false"
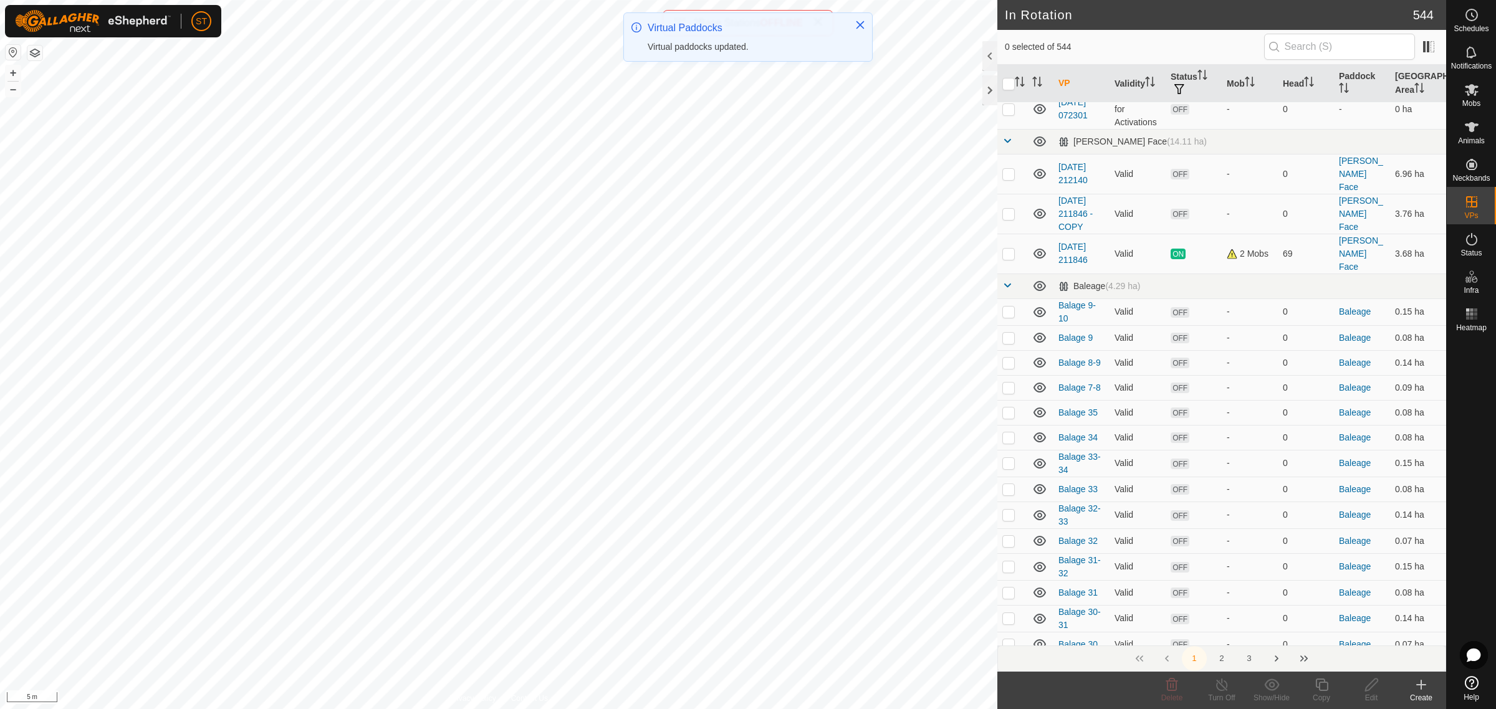
click at [1422, 689] on icon at bounding box center [1421, 685] width 15 height 15
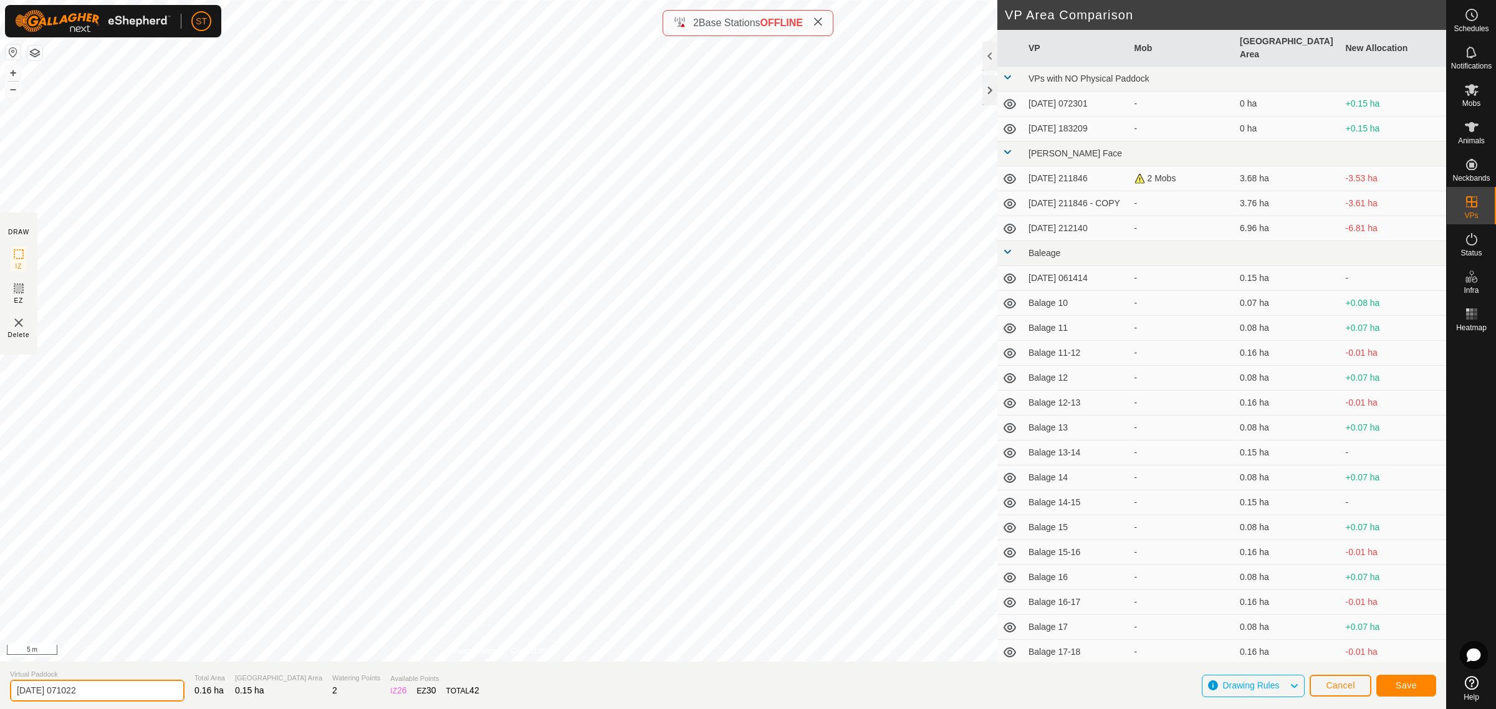
drag, startPoint x: 104, startPoint y: 698, endPoint x: -55, endPoint y: 698, distance: 159.6
click at [0, 698] on html "ST Schedules Notifications Mobs Animals Neckbands VPs Status Infra Heatmap Help…" at bounding box center [748, 354] width 1496 height 709
paste input "Balage 3"
type input "Balage 34-35"
click at [1409, 683] on span "Save" at bounding box center [1406, 686] width 21 height 10
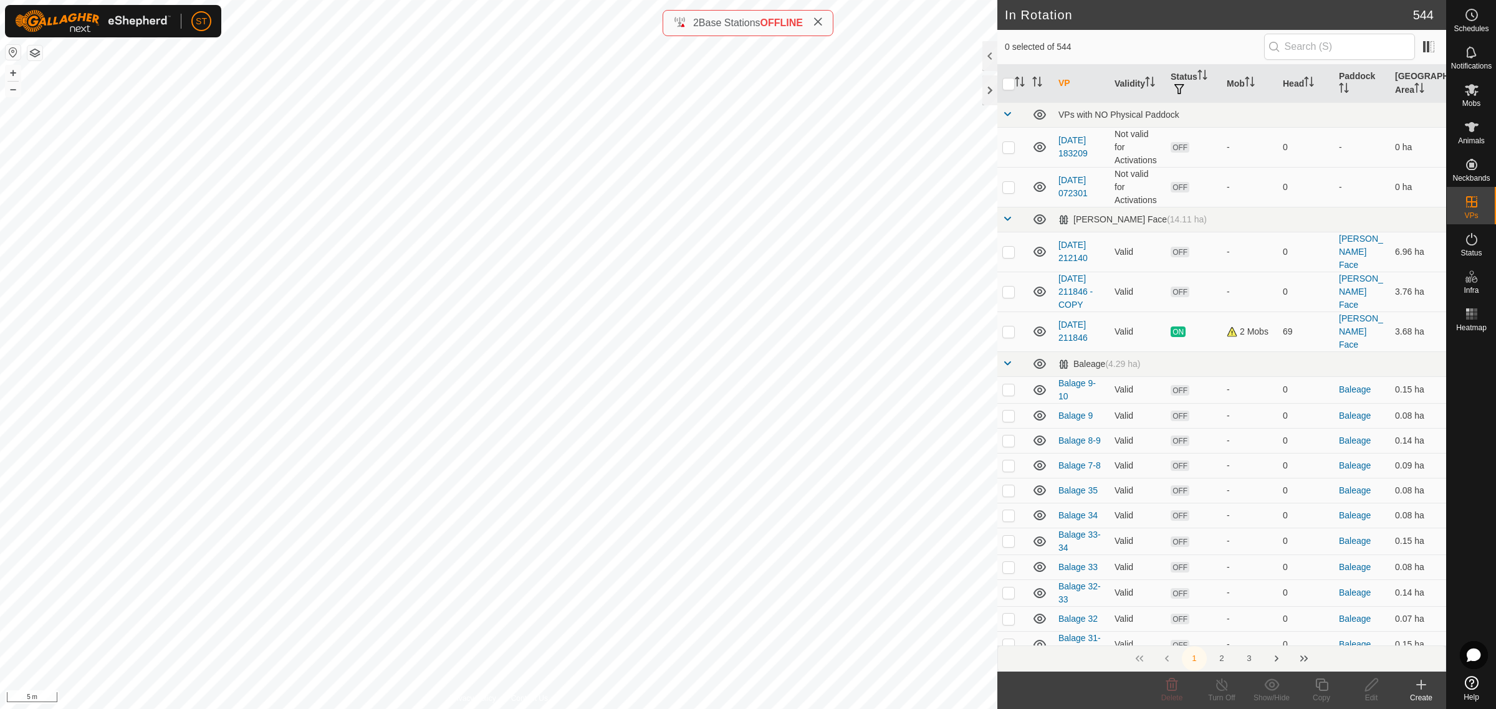
click at [1423, 687] on icon at bounding box center [1421, 685] width 15 height 15
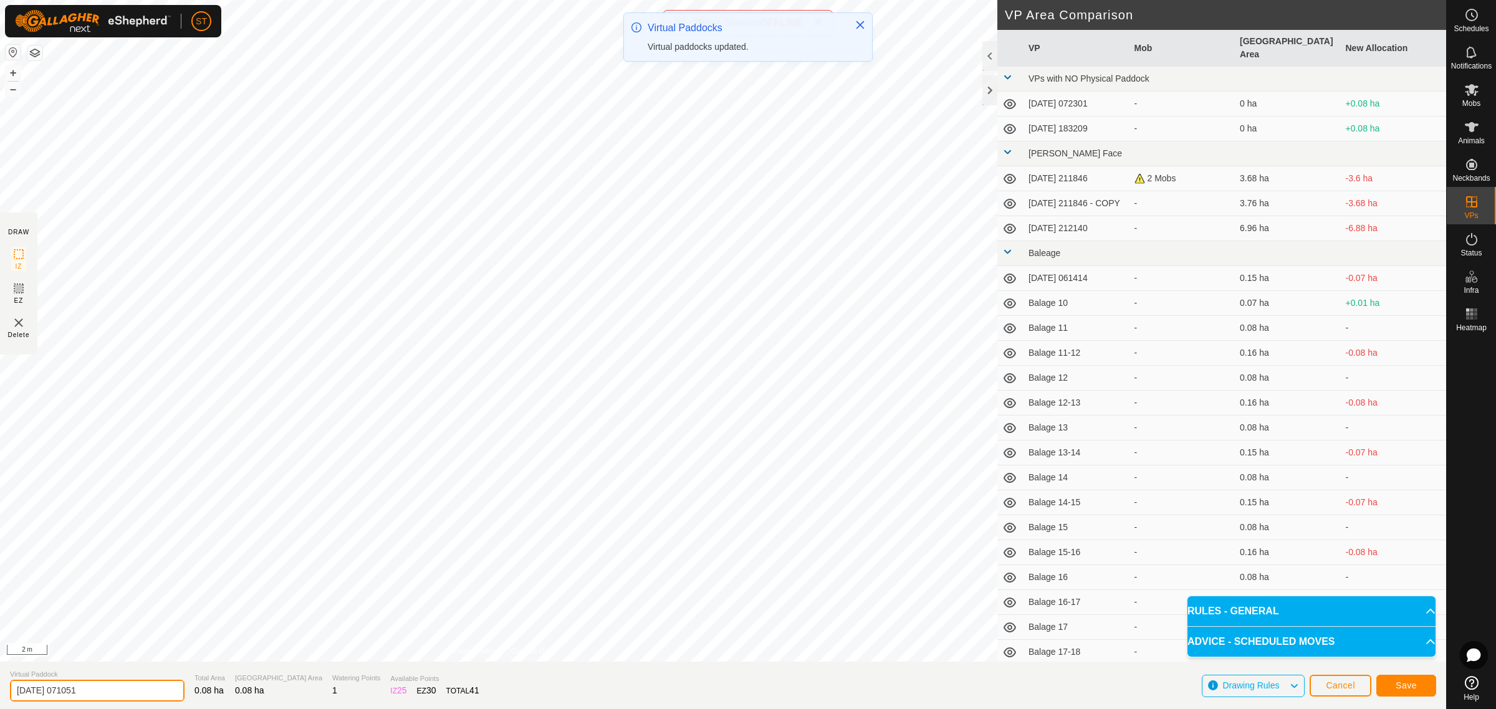
drag, startPoint x: 123, startPoint y: 687, endPoint x: -56, endPoint y: 689, distance: 179.5
click at [0, 689] on html "ST Schedules Notifications Mobs Animals Neckbands VPs Status Infra Heatmap Help…" at bounding box center [748, 354] width 1496 height 709
paste input "Balage 32"
type input "Balage 36"
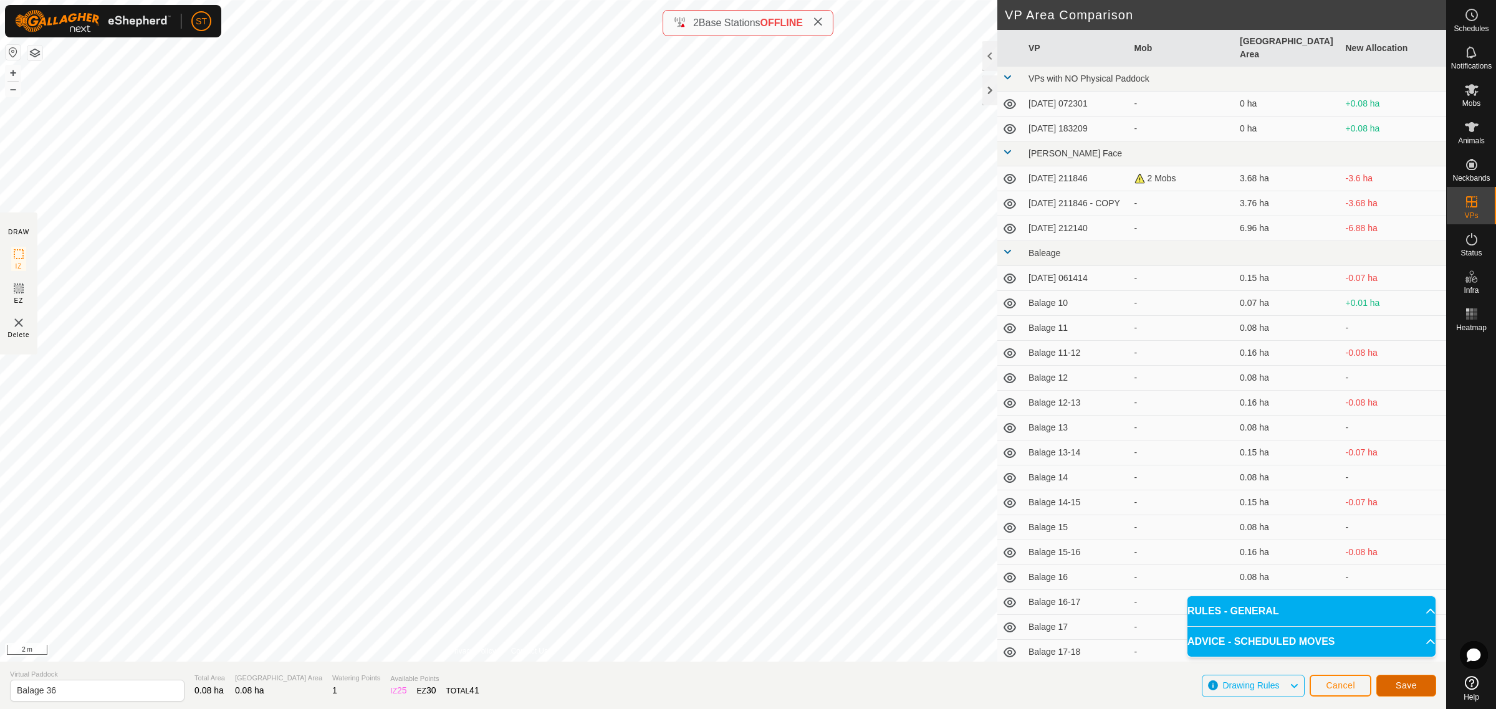
click at [1414, 690] on span "Save" at bounding box center [1406, 686] width 21 height 10
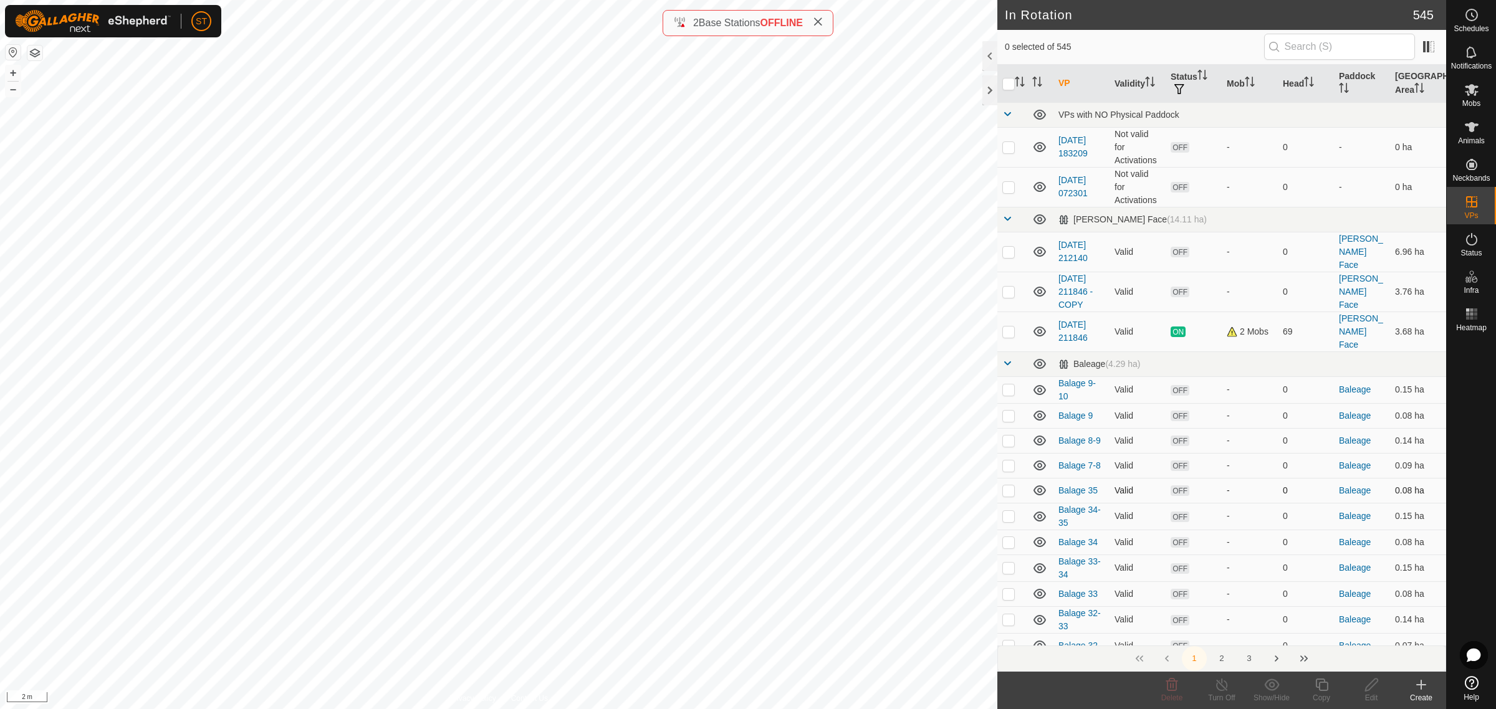
click at [1003, 486] on p-checkbox at bounding box center [1008, 491] width 12 height 10
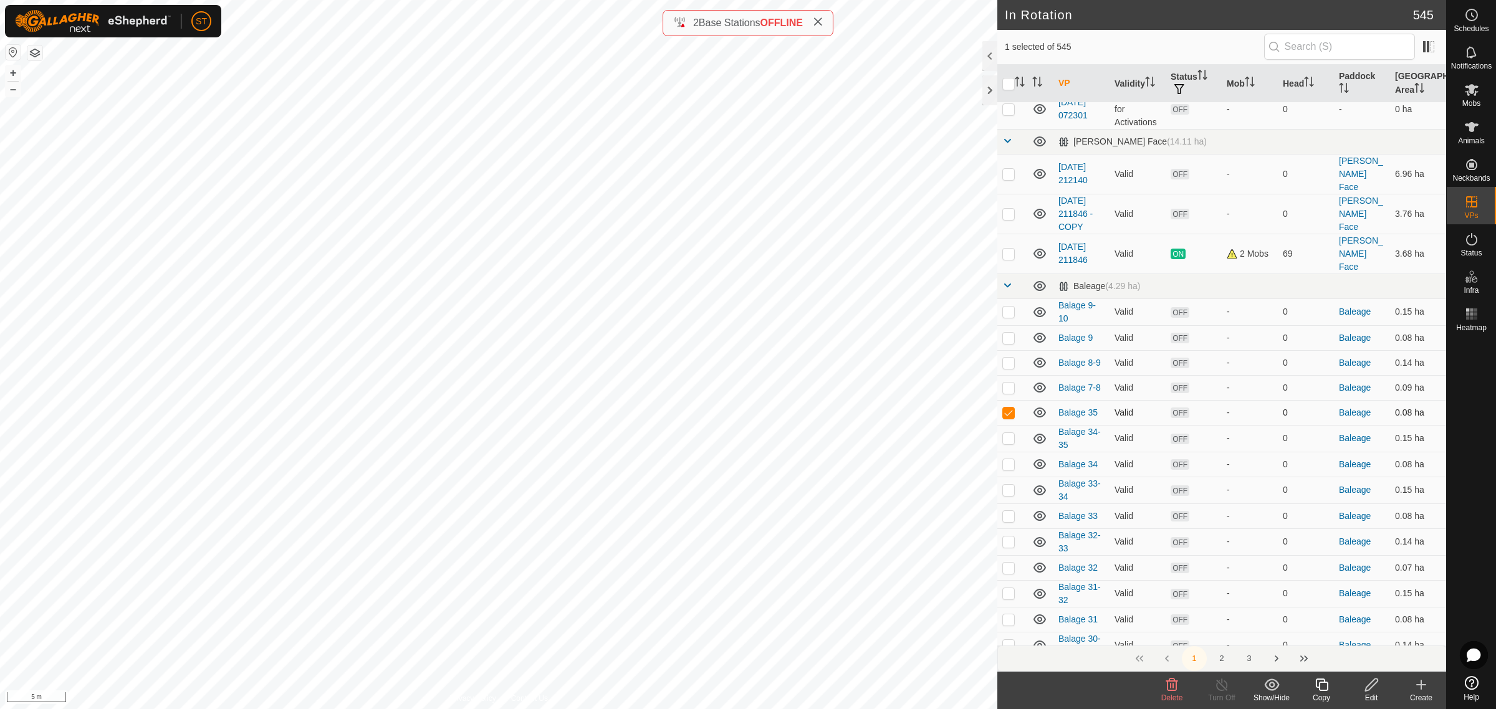
click at [1010, 408] on p-checkbox at bounding box center [1008, 413] width 12 height 10
checkbox input "false"
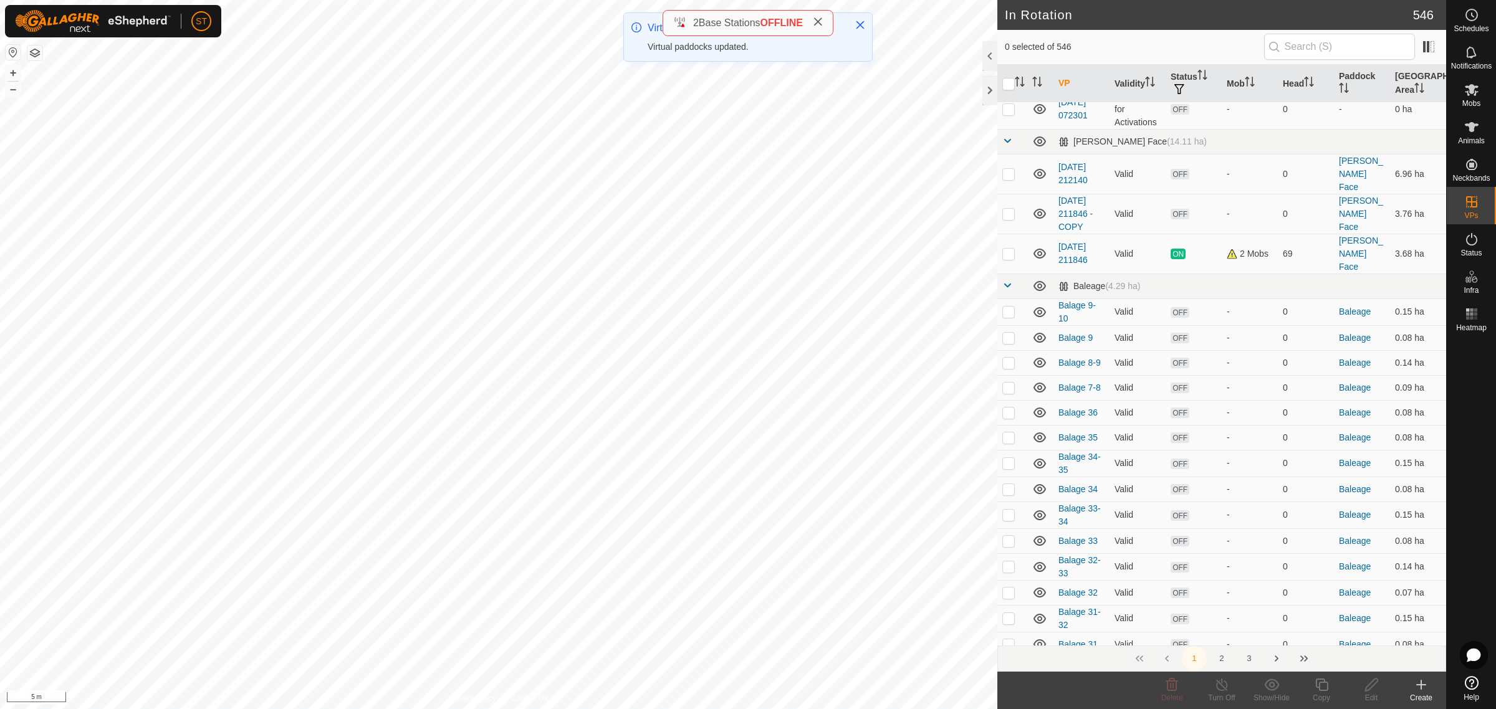
click at [1422, 692] on icon at bounding box center [1421, 685] width 15 height 15
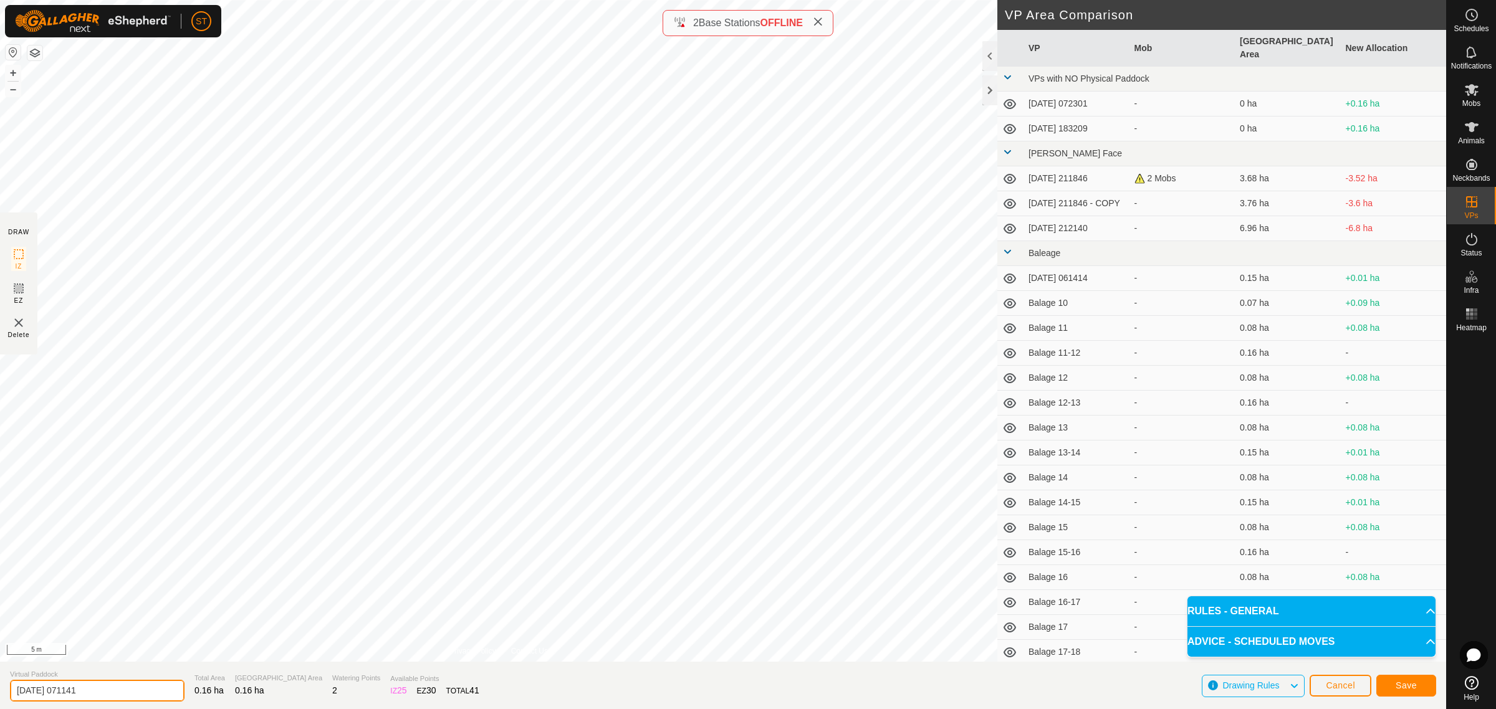
drag, startPoint x: 104, startPoint y: 692, endPoint x: -62, endPoint y: 687, distance: 165.9
click at [0, 687] on html "ST Schedules Notifications Mobs Animals Neckbands VPs Status Infra Heatmap Help…" at bounding box center [748, 354] width 1496 height 709
paste input "Balage 32"
type input "Balage 35-36"
click at [1410, 684] on span "Save" at bounding box center [1406, 686] width 21 height 10
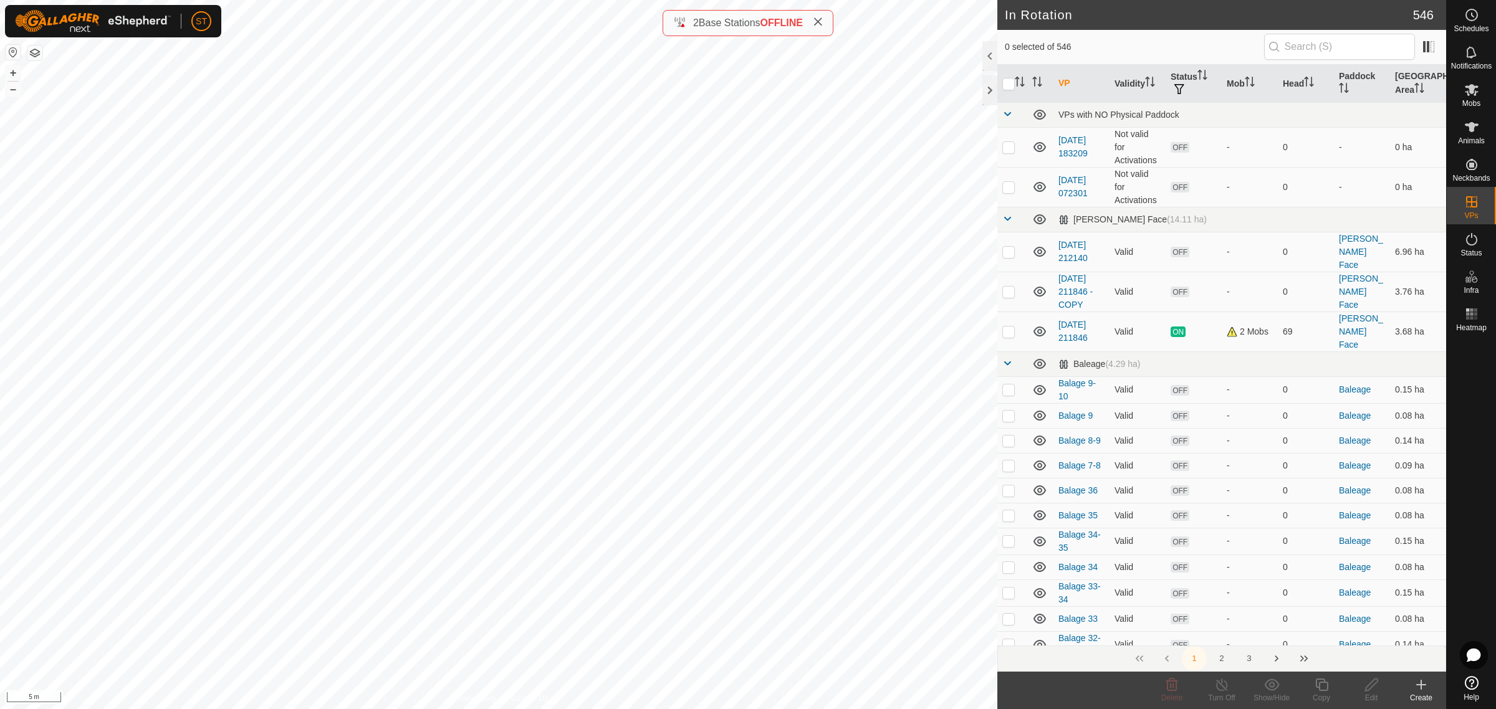
click at [1423, 689] on icon at bounding box center [1421, 685] width 15 height 15
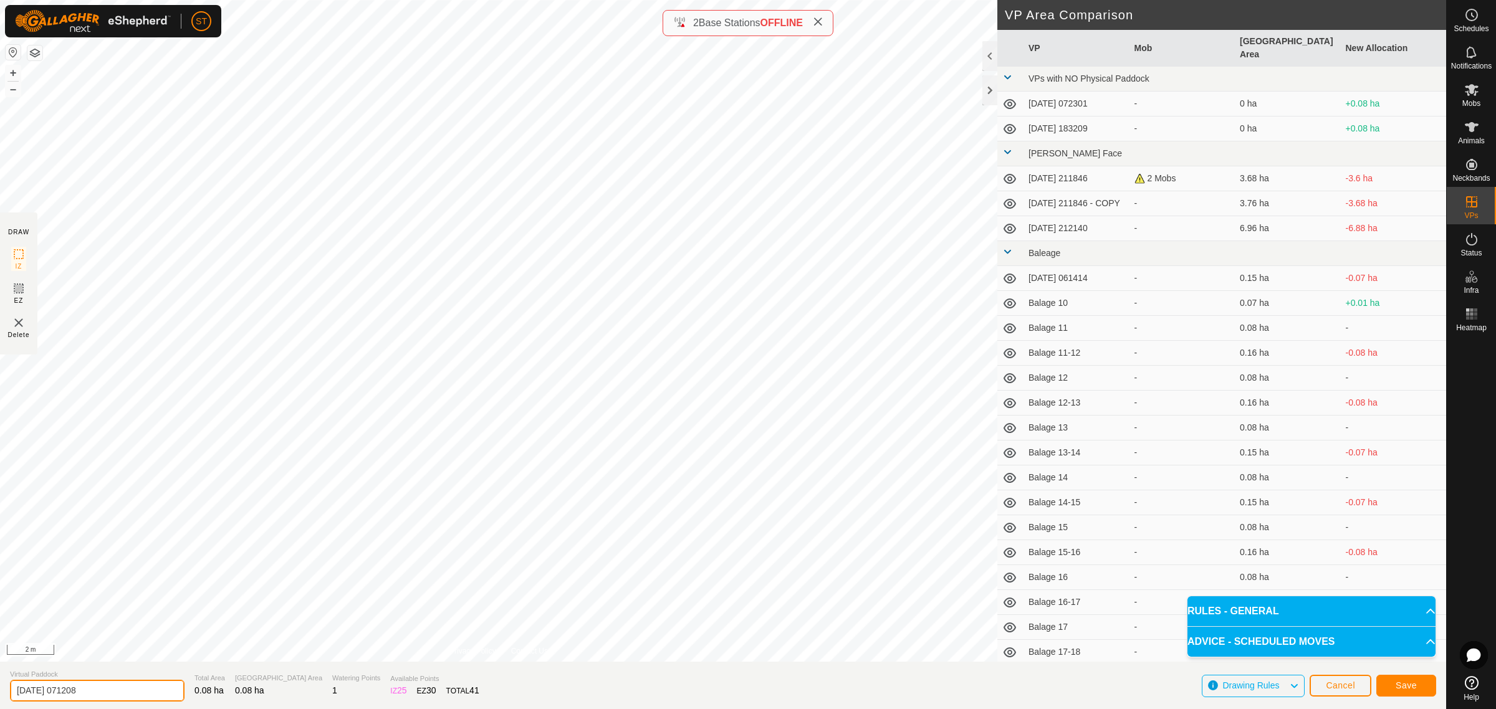
drag, startPoint x: 106, startPoint y: 692, endPoint x: -20, endPoint y: 687, distance: 126.0
click at [0, 687] on html "ST Schedules Notifications Mobs Animals Neckbands VPs Status Infra Heatmap Help…" at bounding box center [748, 354] width 1496 height 709
paste input "Balage 32"
type input "Balage 37"
click at [1404, 691] on button "Save" at bounding box center [1406, 686] width 60 height 22
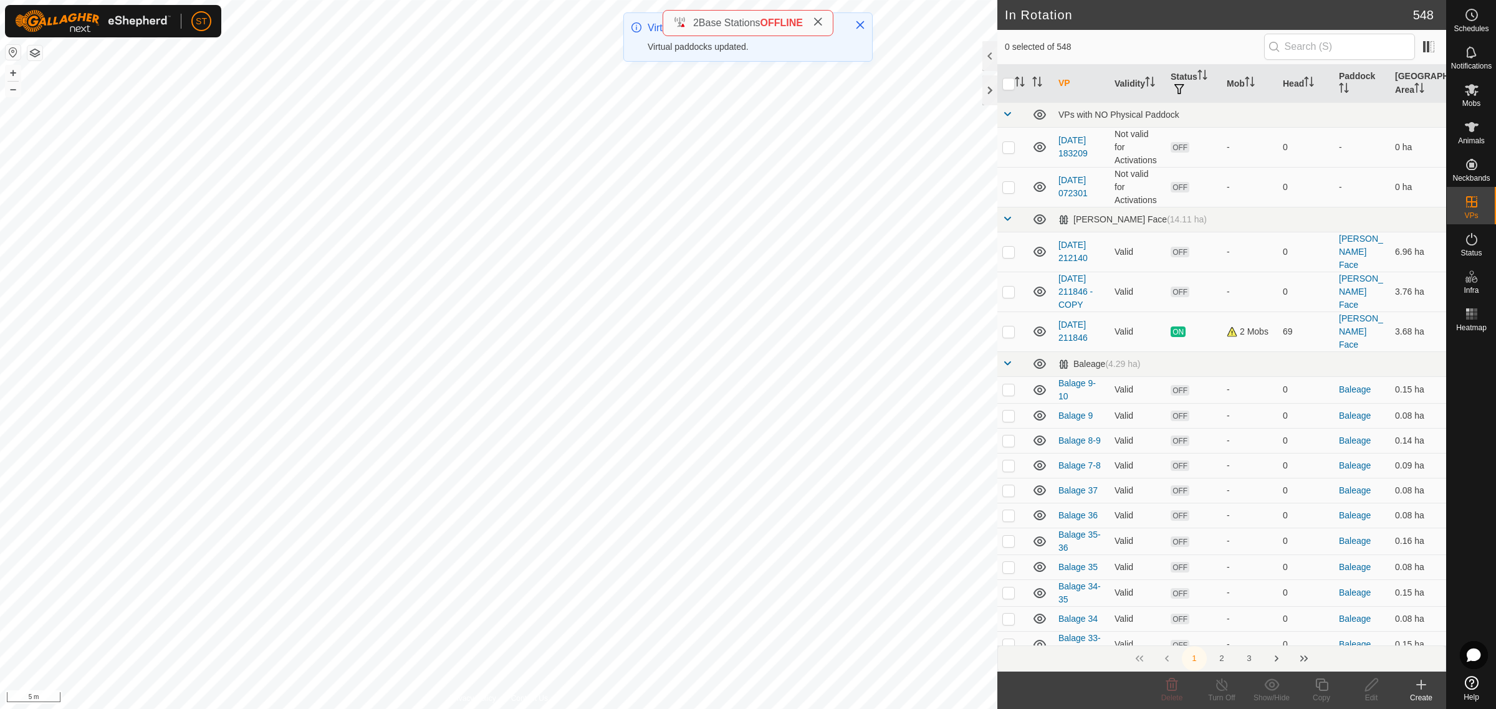
click at [1420, 690] on icon at bounding box center [1421, 685] width 15 height 15
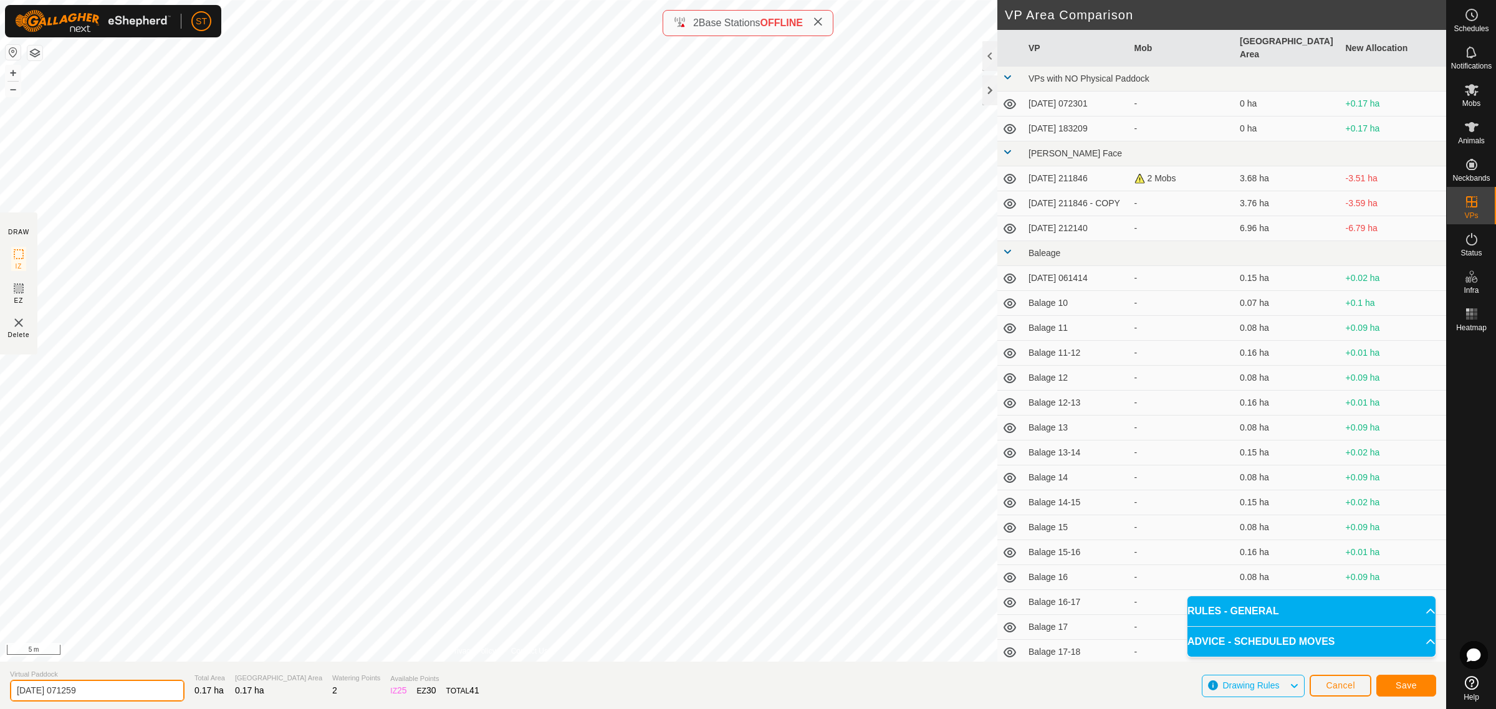
drag, startPoint x: 113, startPoint y: 687, endPoint x: -45, endPoint y: 693, distance: 159.0
click at [0, 693] on html "ST Schedules Notifications Mobs Animals Neckbands VPs Status Infra Heatmap Help…" at bounding box center [748, 354] width 1496 height 709
paste input "Balage 32"
type input "Balage 36-37"
click at [1392, 684] on button "Save" at bounding box center [1406, 686] width 60 height 22
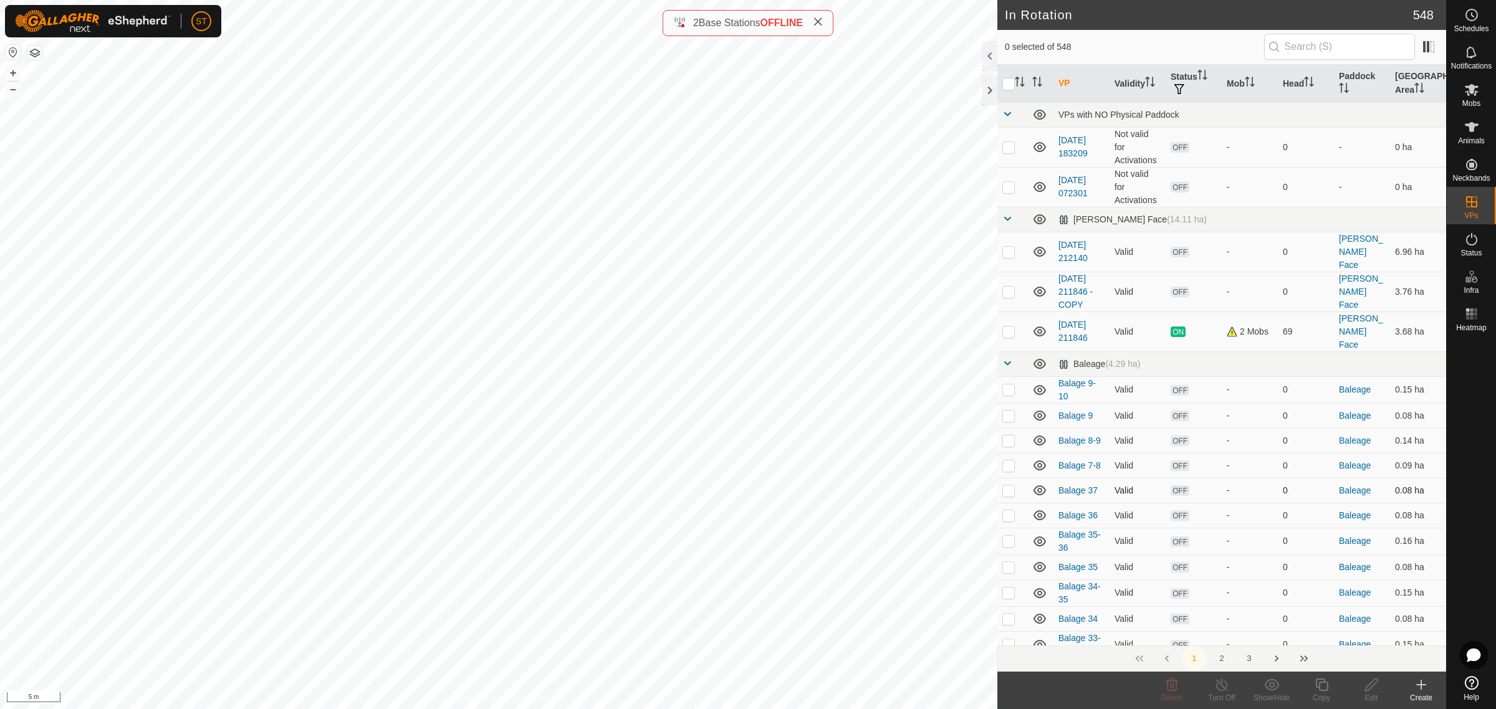
click at [1008, 486] on p-checkbox at bounding box center [1008, 491] width 12 height 10
checkbox input "false"
click at [1011, 510] on p-checkbox at bounding box center [1008, 515] width 12 height 10
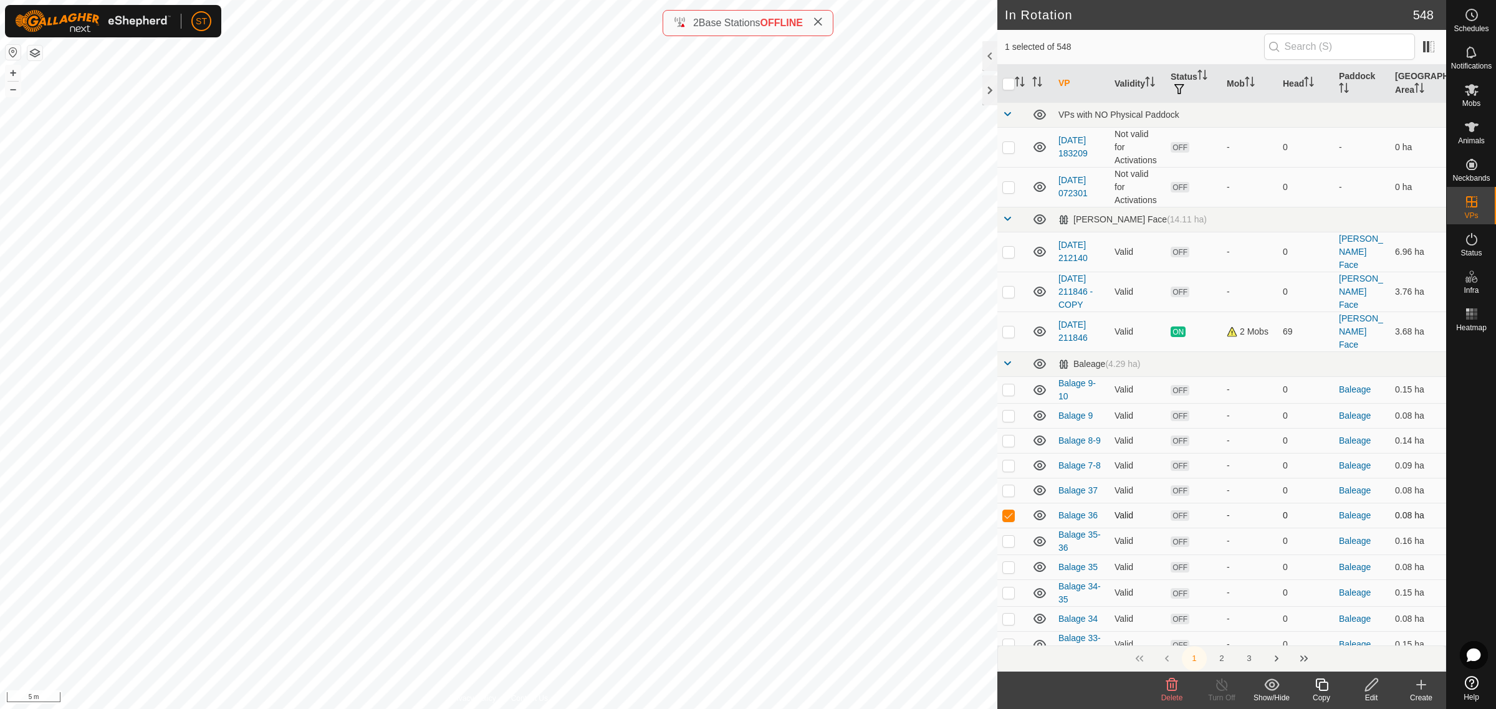
checkbox input "false"
click at [1008, 486] on p-checkbox at bounding box center [1008, 491] width 12 height 10
checkbox input "false"
click at [1007, 536] on p-checkbox at bounding box center [1008, 541] width 12 height 10
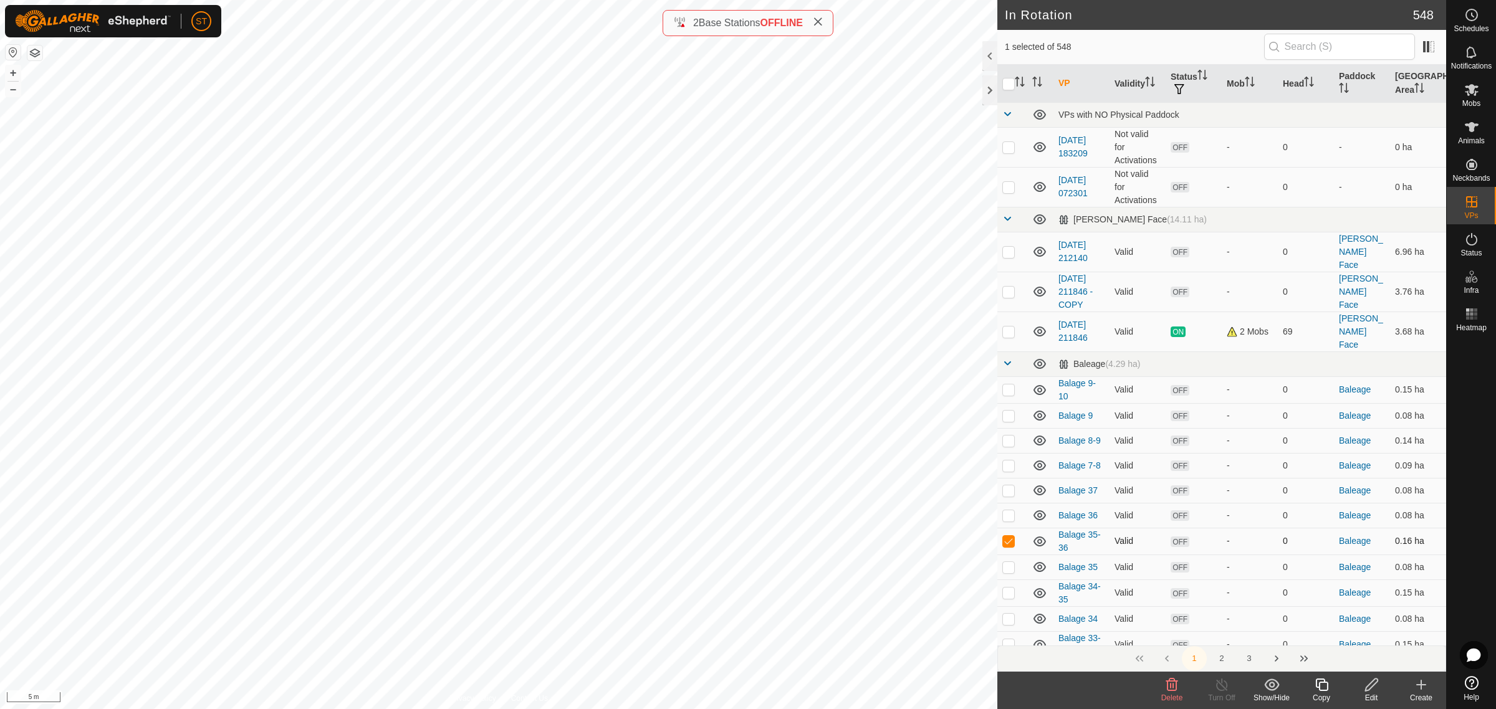
click at [1007, 536] on p-checkbox at bounding box center [1008, 541] width 12 height 10
checkbox input "false"
click at [1008, 486] on p-checkbox at bounding box center [1008, 491] width 12 height 10
checkbox input "false"
click at [1416, 692] on icon at bounding box center [1421, 685] width 15 height 15
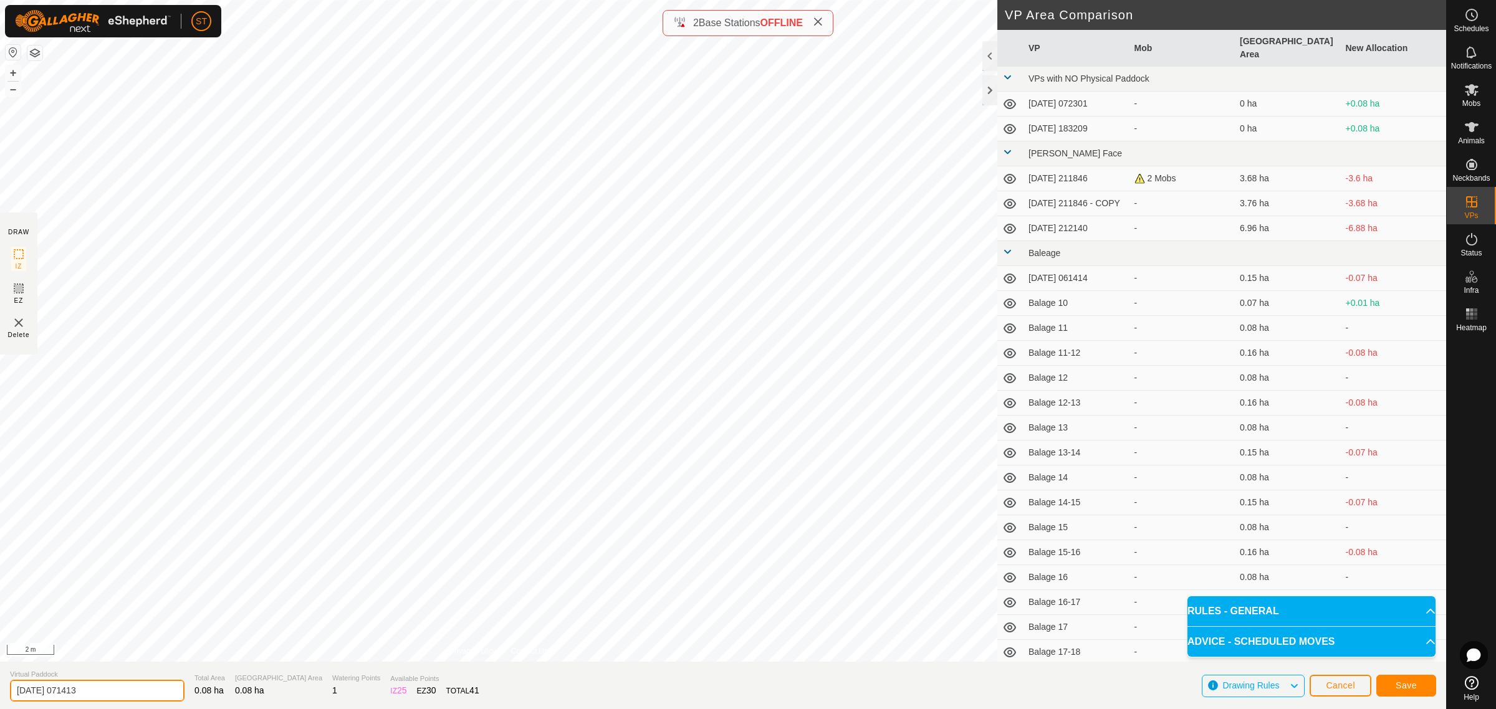
drag, startPoint x: 130, startPoint y: 689, endPoint x: -2, endPoint y: 694, distance: 132.2
click at [0, 694] on html "ST Schedules Notifications Mobs Animals Neckbands VPs Status Infra Heatmap Help…" at bounding box center [748, 354] width 1496 height 709
paste input "Balage 32"
type input "Balage 38"
click at [1401, 686] on span "Save" at bounding box center [1406, 686] width 21 height 10
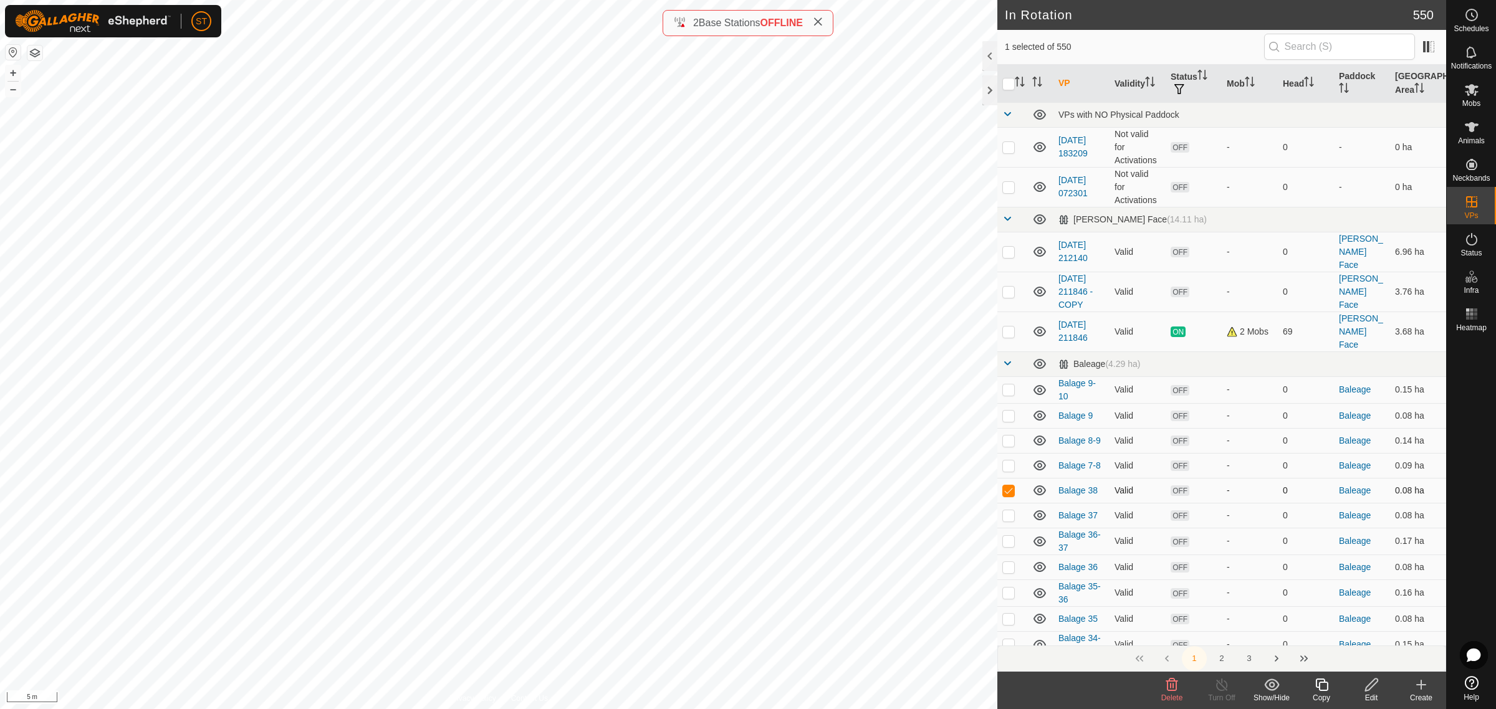
click at [1001, 478] on td at bounding box center [1012, 490] width 30 height 25
checkbox input "false"
click at [1417, 689] on icon at bounding box center [1421, 685] width 15 height 15
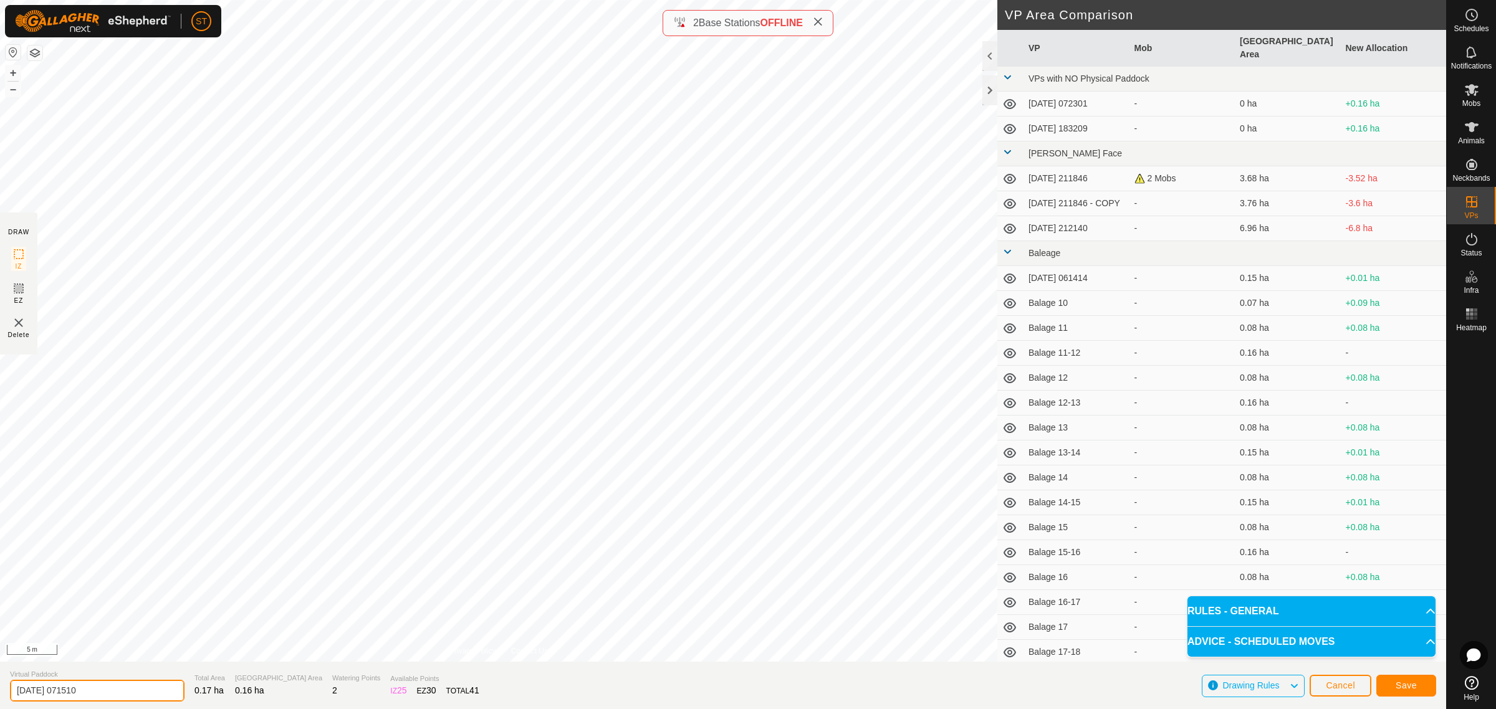
drag, startPoint x: 113, startPoint y: 690, endPoint x: -96, endPoint y: 693, distance: 208.8
click at [0, 693] on html "ST Schedules Notifications Mobs Animals Neckbands VPs Status Infra Heatmap Help…" at bounding box center [748, 354] width 1496 height 709
paste input "Balage 32"
type input "Balage 37-38"
click at [1412, 692] on button "Save" at bounding box center [1406, 686] width 60 height 22
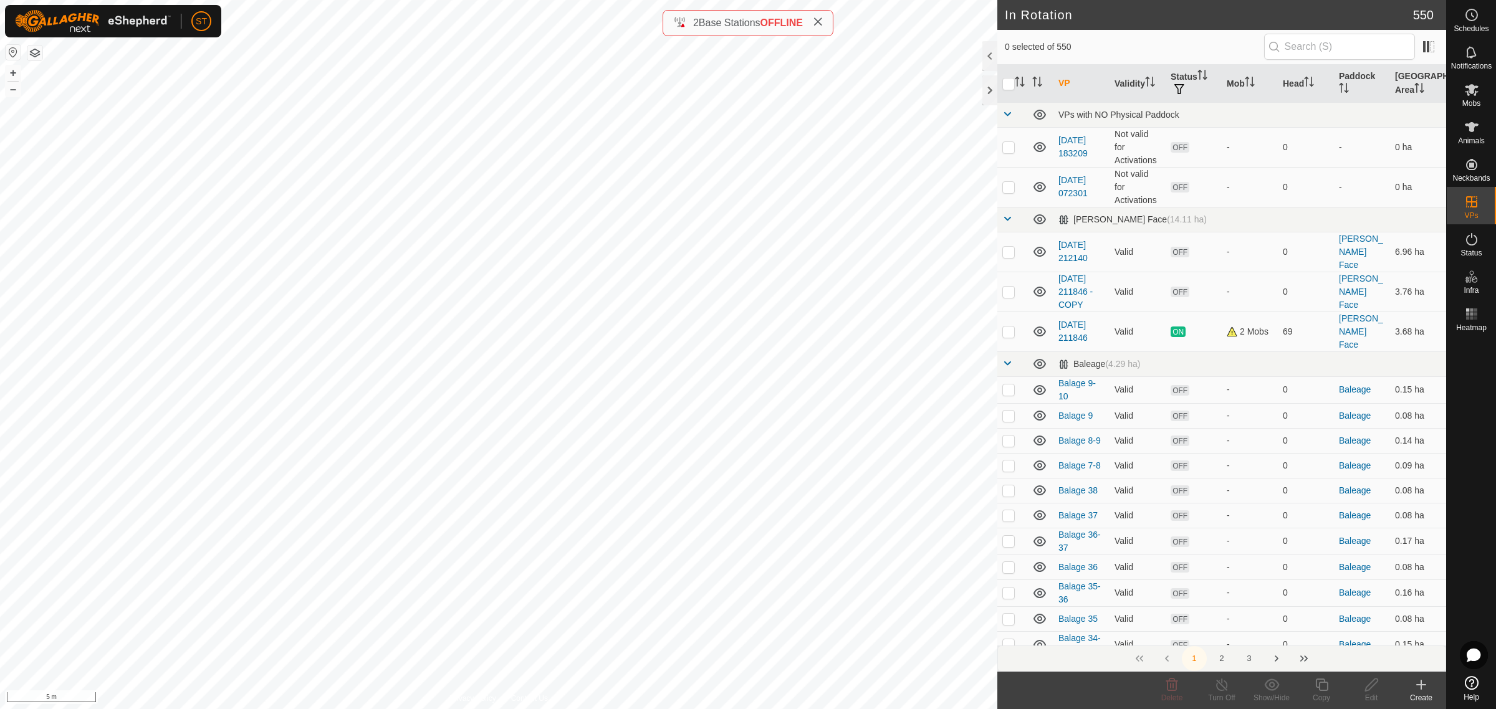
click at [1422, 693] on div "Create" at bounding box center [1421, 697] width 50 height 11
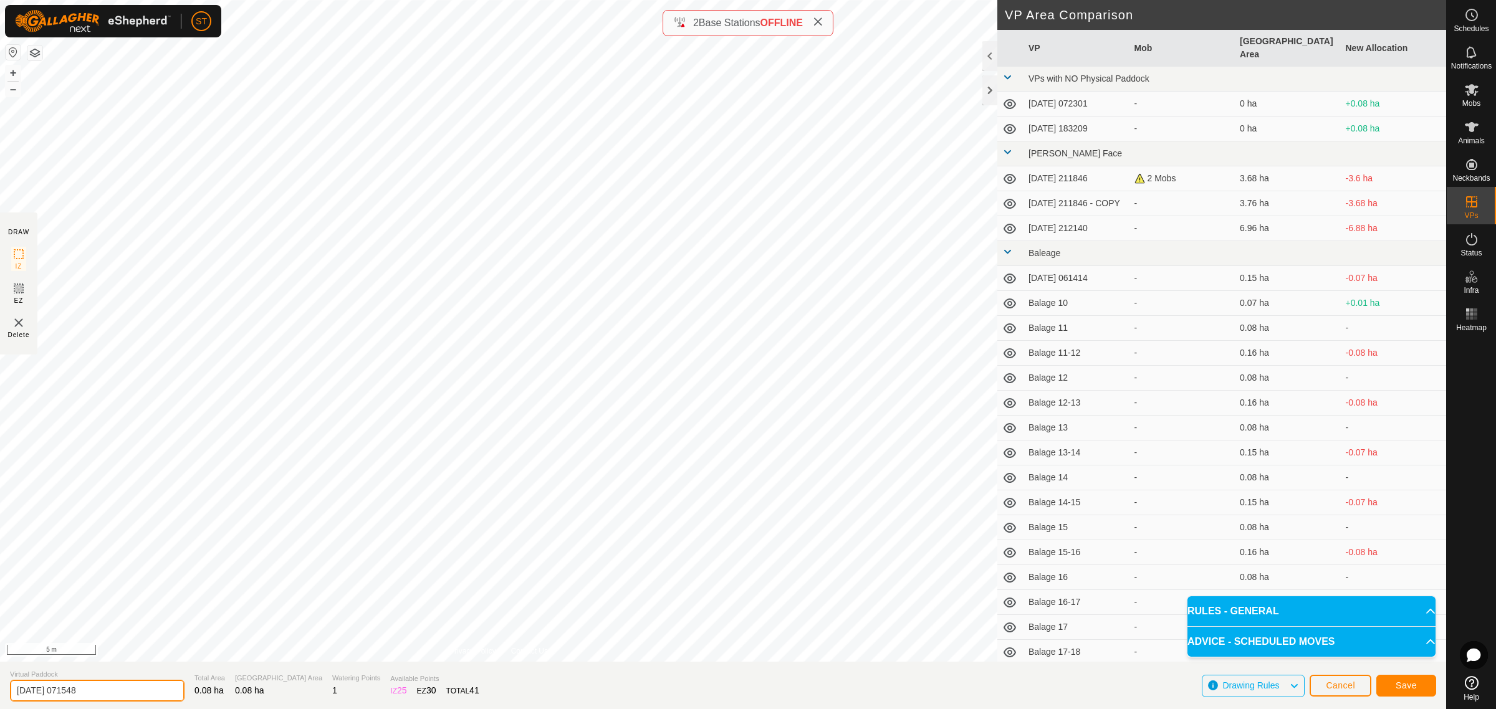
drag, startPoint x: 110, startPoint y: 689, endPoint x: -49, endPoint y: 689, distance: 158.3
click at [0, 689] on html "ST Schedules Notifications Mobs Animals Neckbands VPs Status Infra Heatmap Help…" at bounding box center [748, 354] width 1496 height 709
paste input "Balage 32"
type input "Balage 39"
click at [1394, 686] on button "Save" at bounding box center [1406, 686] width 60 height 22
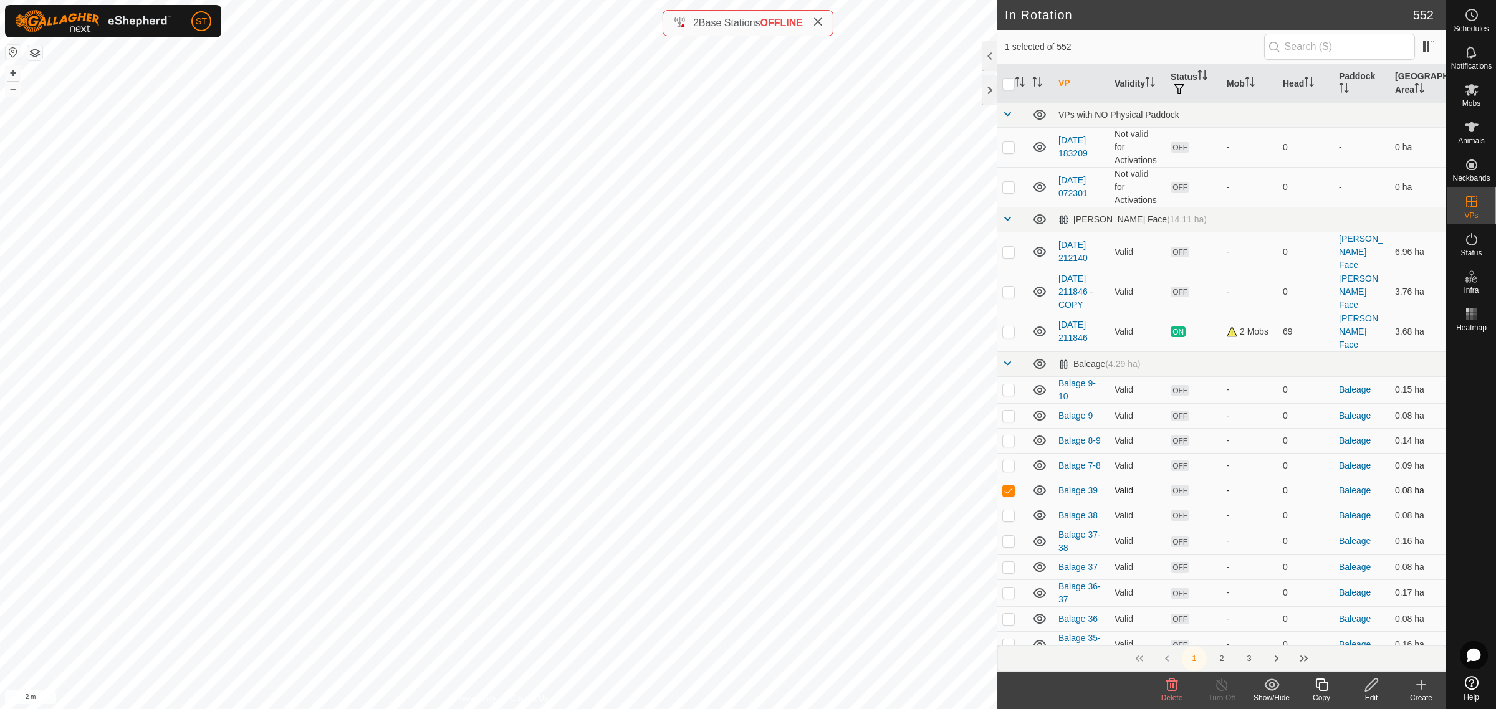
click at [1008, 486] on p-checkbox at bounding box center [1008, 491] width 12 height 10
checkbox input "false"
click at [1425, 687] on icon at bounding box center [1421, 685] width 15 height 15
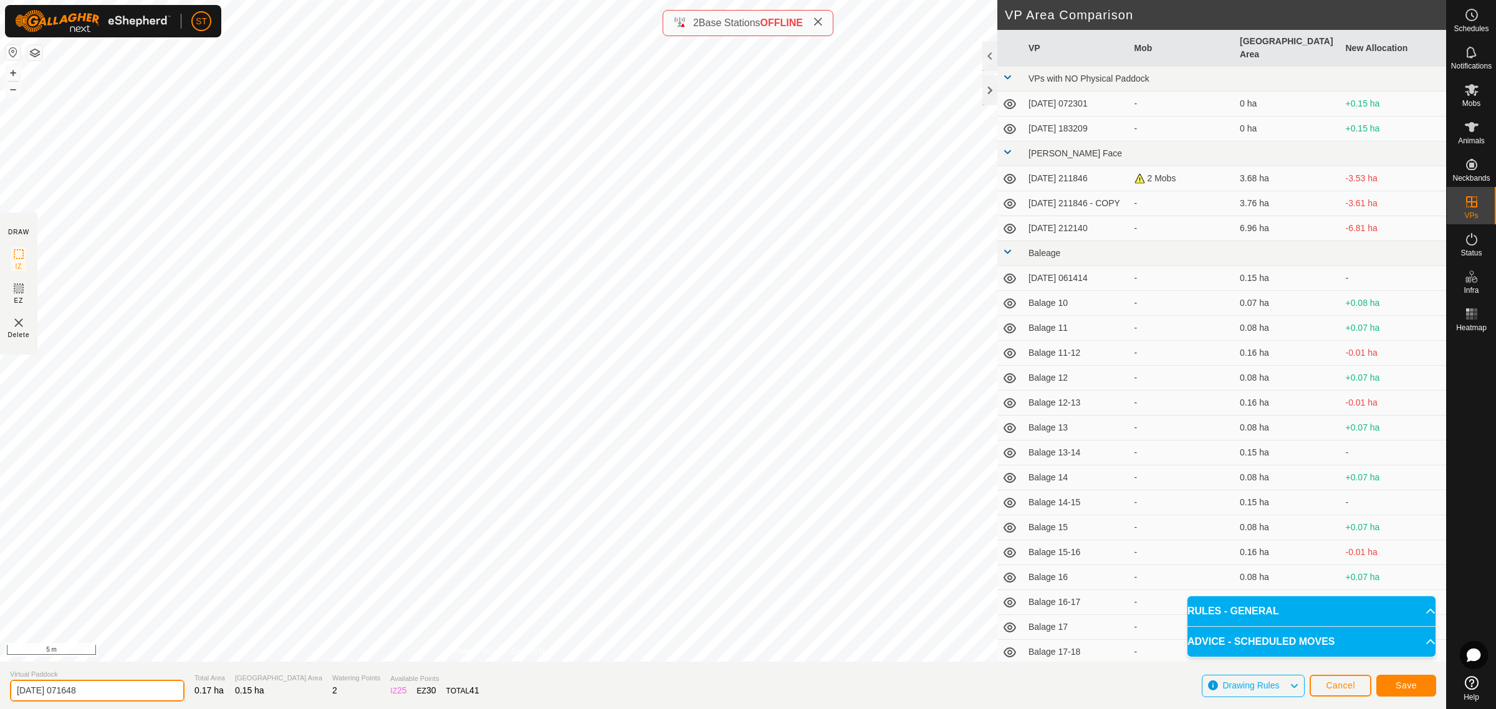
drag, startPoint x: 98, startPoint y: 689, endPoint x: -29, endPoint y: 695, distance: 127.9
click at [0, 695] on html "ST Schedules Notifications Mobs Animals Neckbands VPs Status Infra Heatmap Help…" at bounding box center [748, 354] width 1496 height 709
paste input "Balage 32"
type input "Balage 38-39"
click at [1412, 684] on span "Save" at bounding box center [1406, 686] width 21 height 10
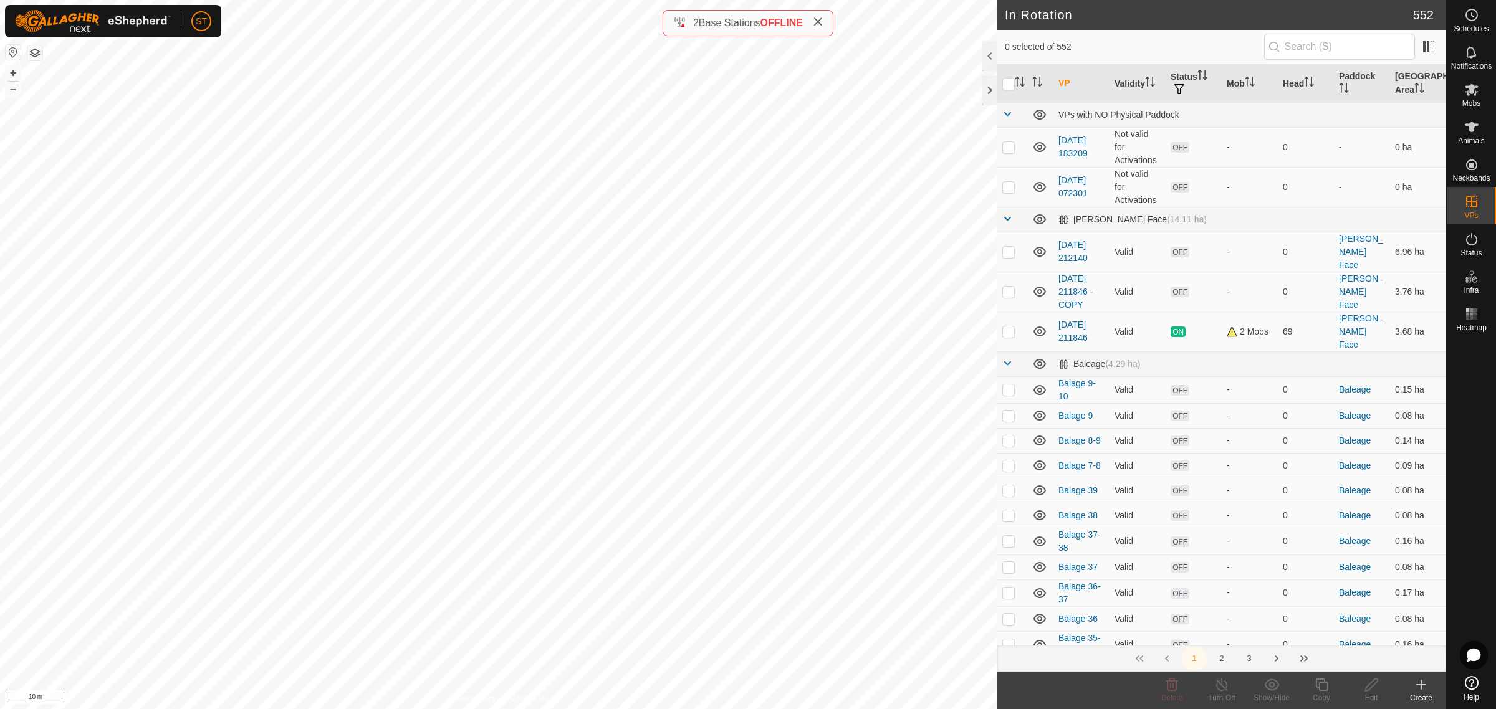
click at [1416, 686] on icon at bounding box center [1421, 685] width 15 height 15
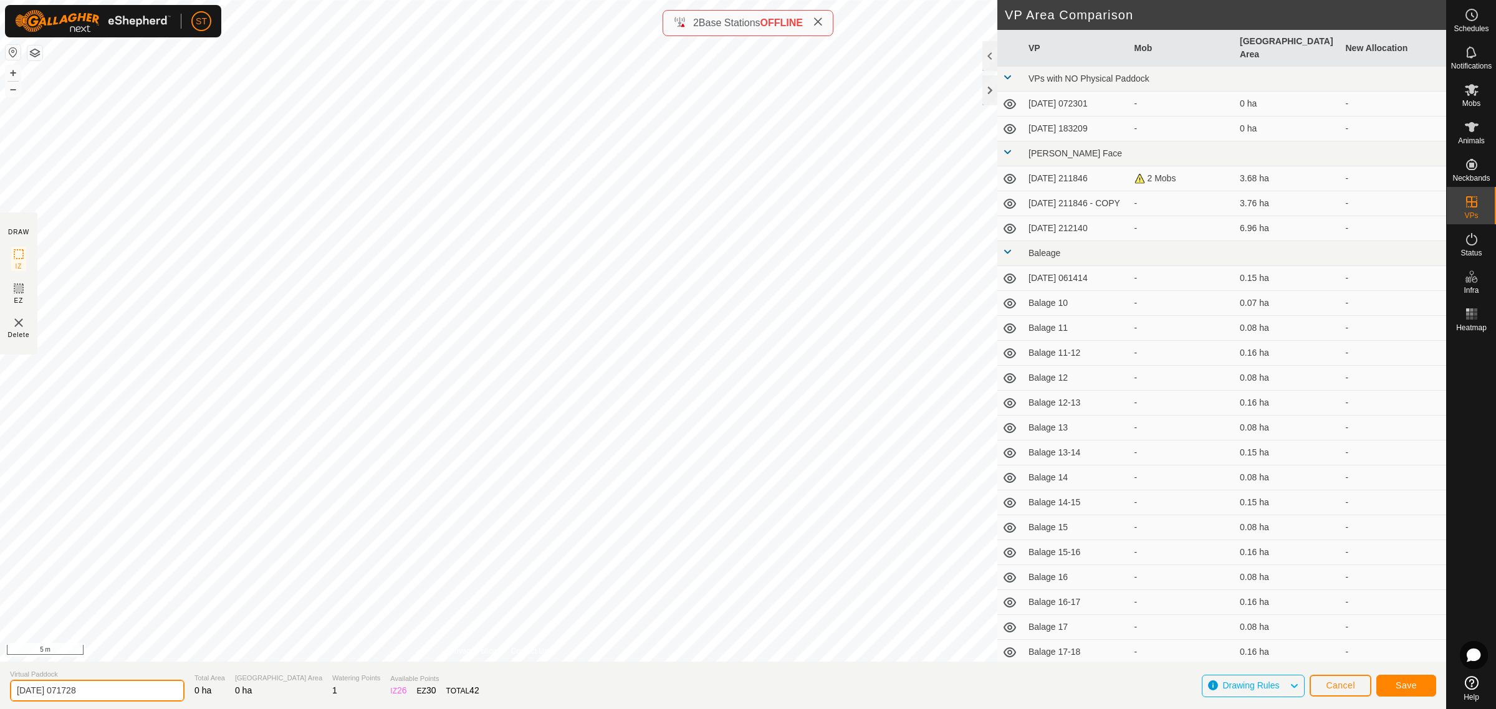
drag, startPoint x: 110, startPoint y: 692, endPoint x: -33, endPoint y: 680, distance: 143.9
click at [0, 680] on html "ST Schedules Notifications Mobs Animals Neckbands VPs Status Infra Heatmap Help…" at bounding box center [748, 354] width 1496 height 709
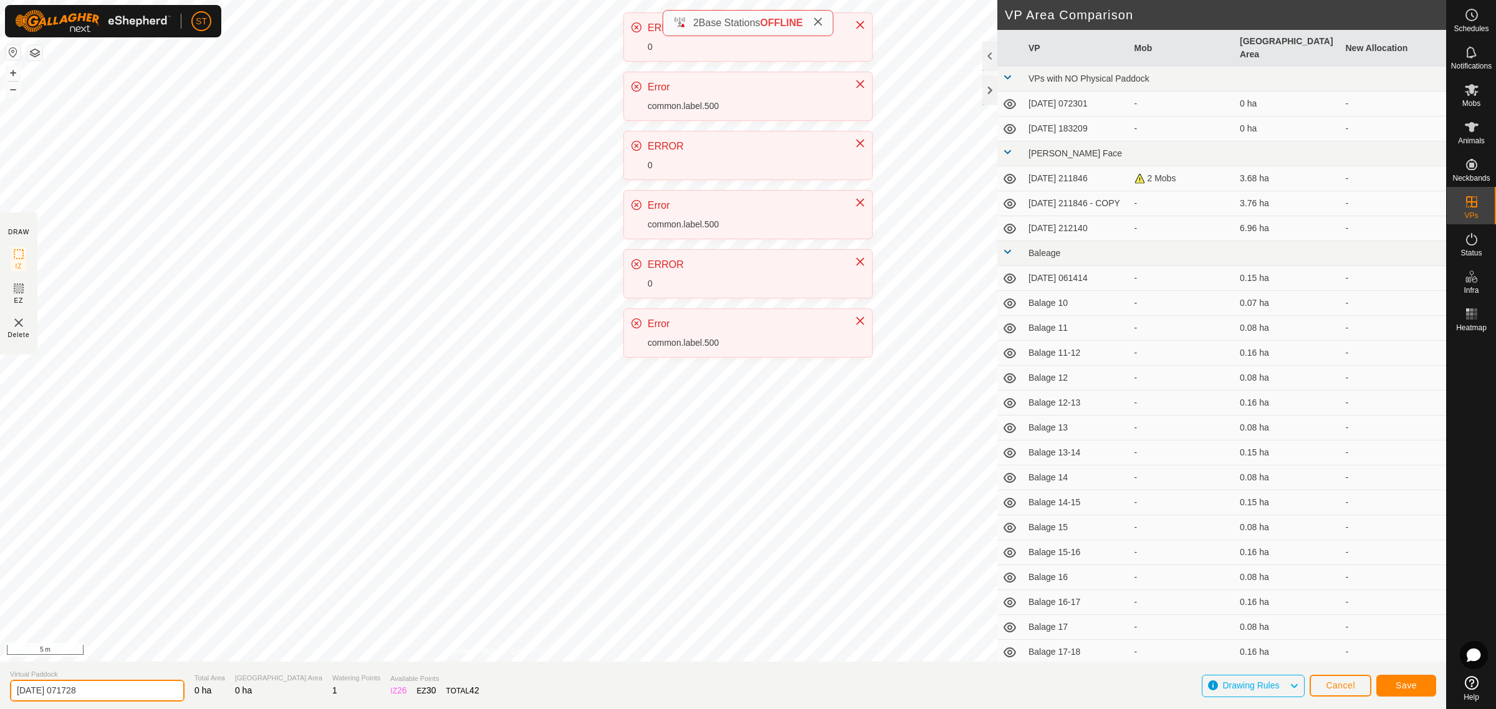
paste input "Balage 32"
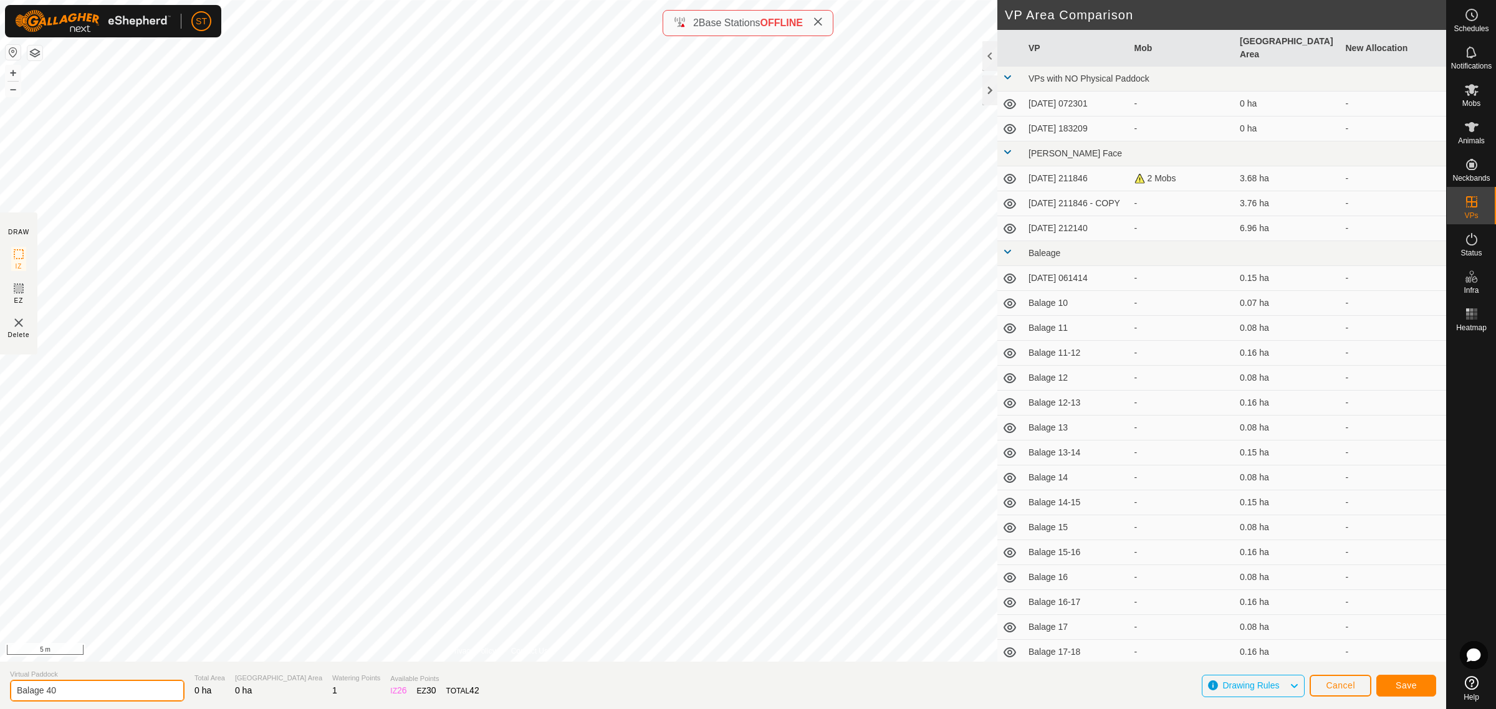
type input "Balage 40"
click at [1394, 690] on button "Save" at bounding box center [1406, 686] width 60 height 22
